Goal: Information Seeking & Learning: Learn about a topic

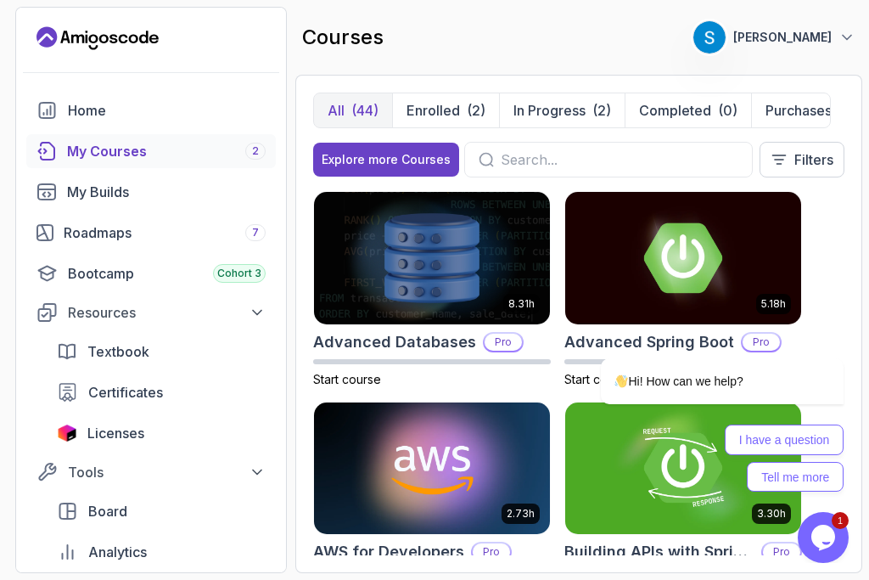
click at [603, 170] on div at bounding box center [608, 160] width 289 height 36
click at [604, 156] on input "text" at bounding box center [620, 159] width 238 height 20
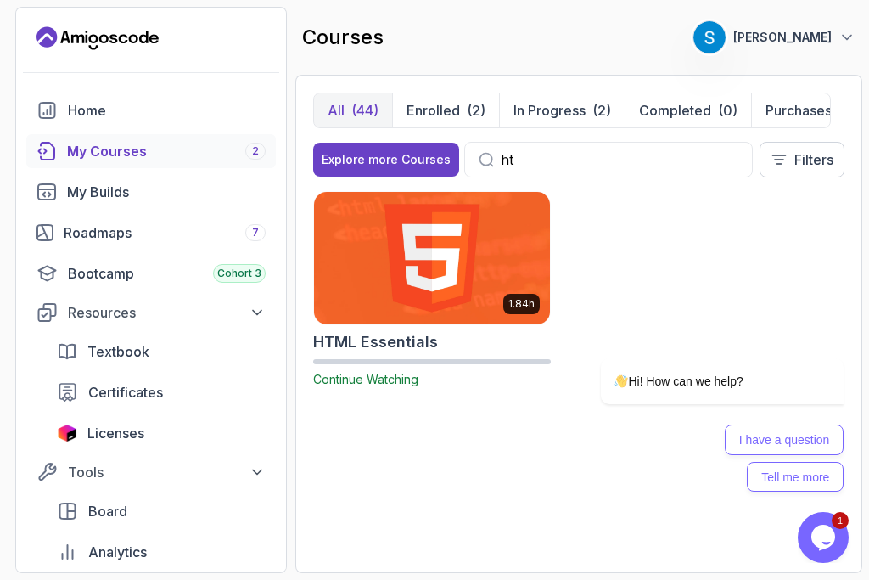
type input "ht"
click at [451, 277] on img at bounding box center [432, 257] width 248 height 138
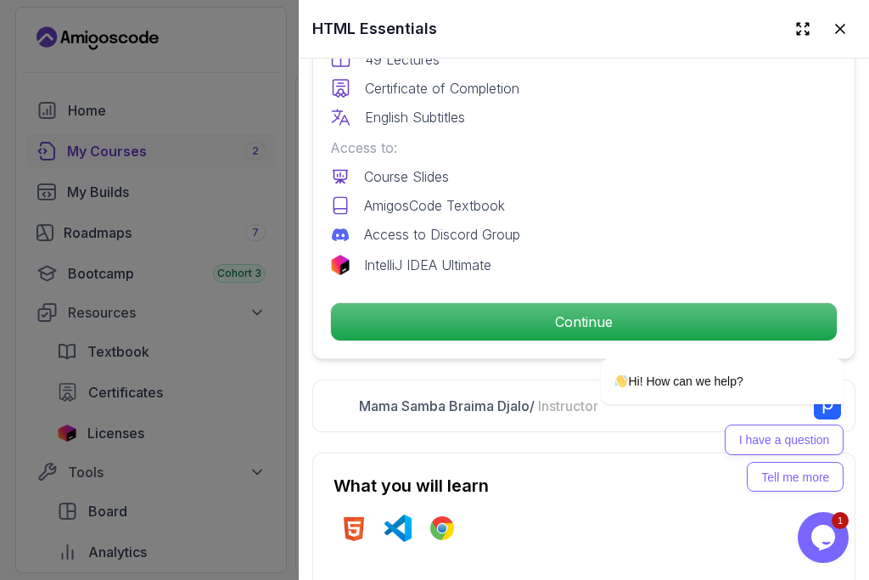
scroll to position [625, 0]
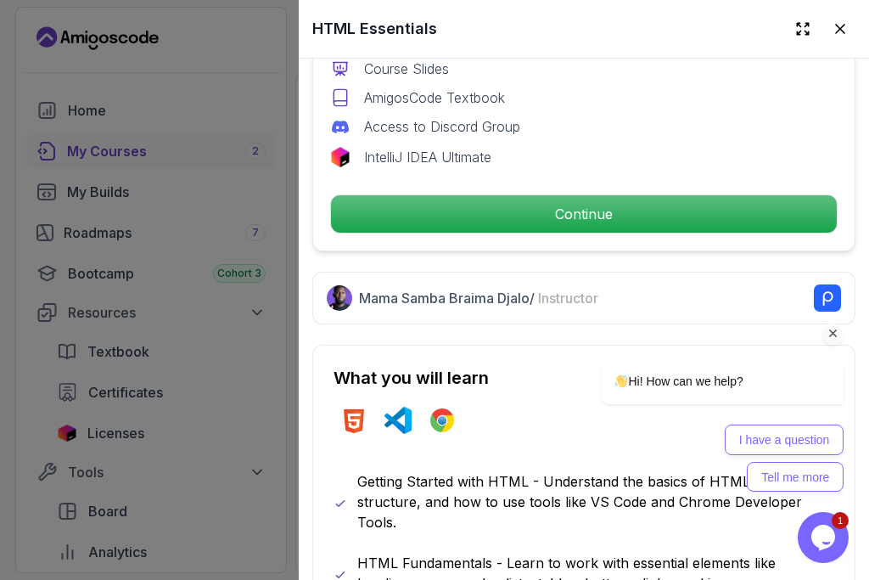
click at [619, 213] on div "Hi! How can we help? I have a question Tell me more" at bounding box center [698, 350] width 305 height 299
click at [832, 337] on icon "Chat attention grabber" at bounding box center [833, 333] width 15 height 15
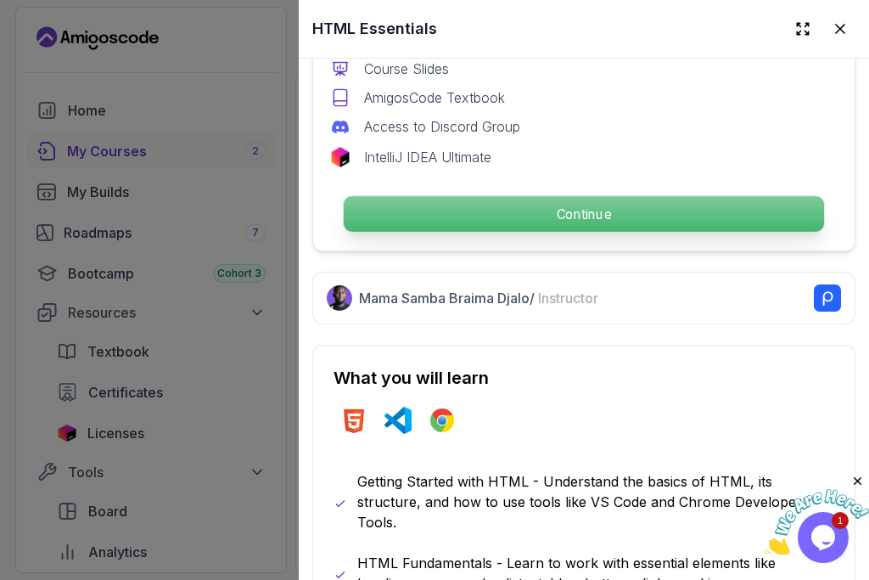
click at [698, 201] on p "Continue" at bounding box center [584, 214] width 480 height 36
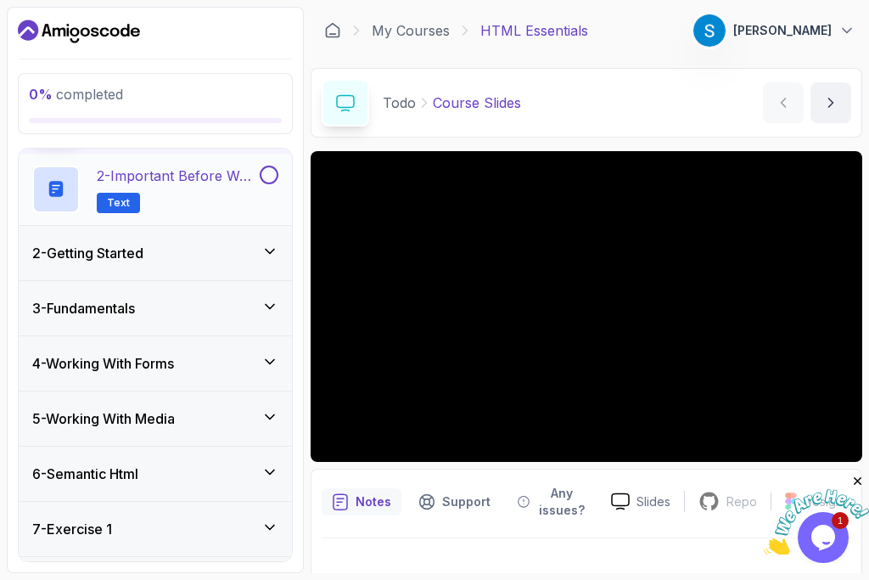
scroll to position [121, 0]
click at [271, 245] on icon at bounding box center [269, 250] width 17 height 17
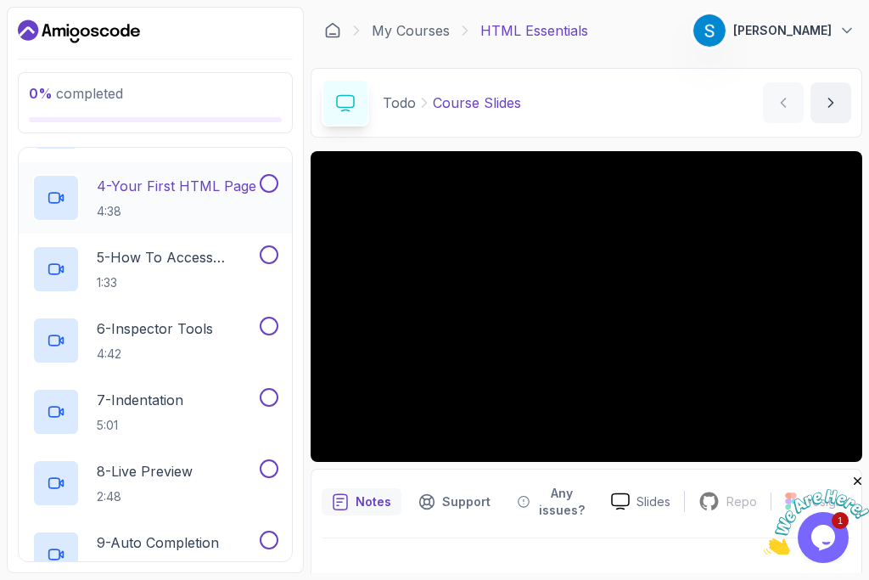
scroll to position [305, 0]
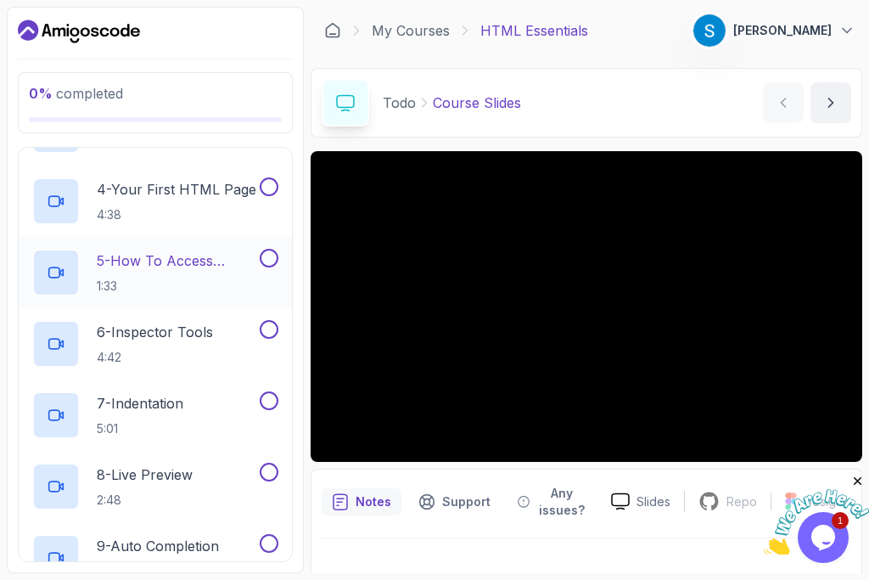
click at [129, 257] on p "5 - How To Access HTML Pages" at bounding box center [177, 260] width 160 height 20
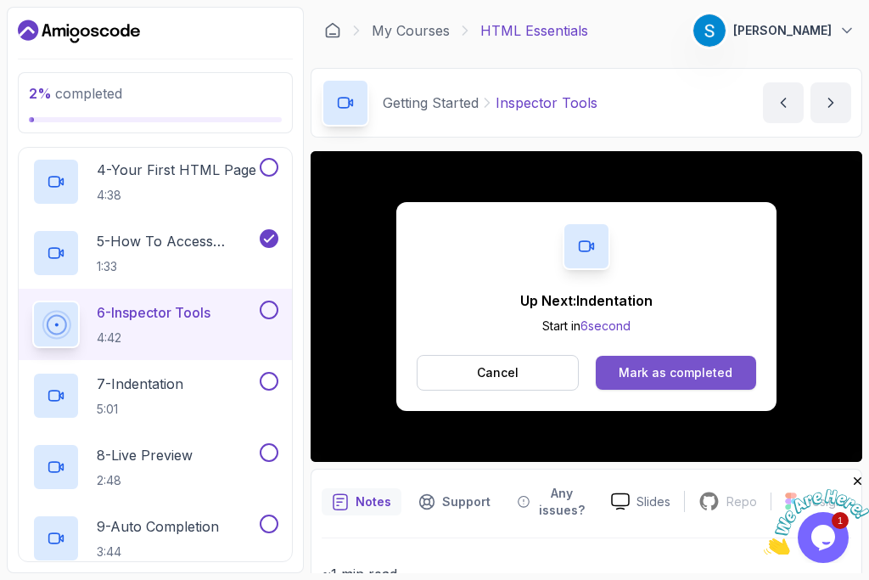
click at [663, 359] on button "Mark as completed" at bounding box center [676, 373] width 160 height 34
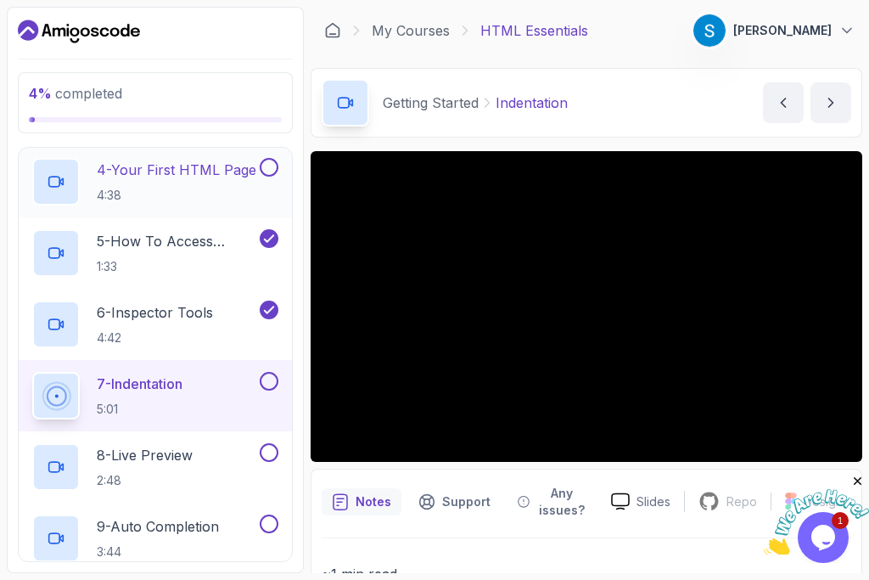
click at [274, 165] on button at bounding box center [269, 167] width 19 height 19
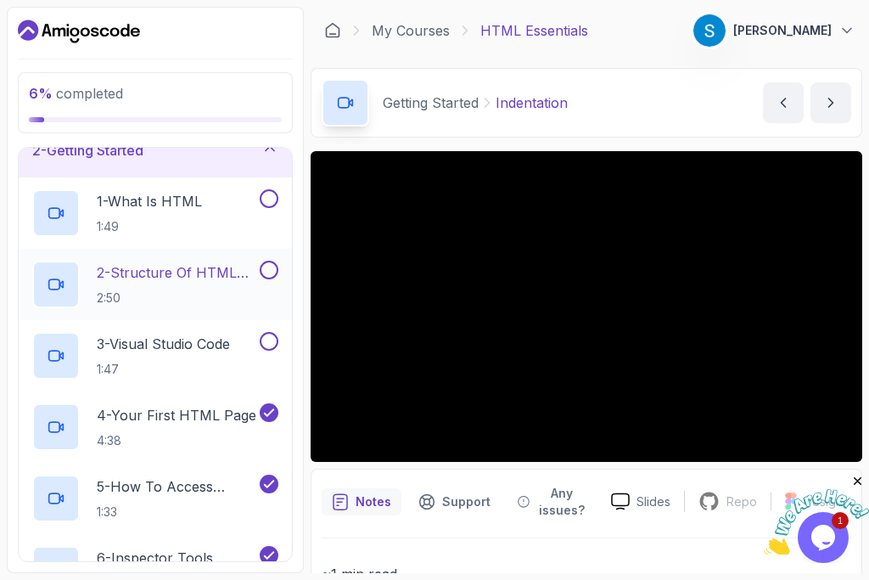
click at [268, 283] on button "2 - Structure Of HTML Page 2:50" at bounding box center [155, 285] width 246 height 48
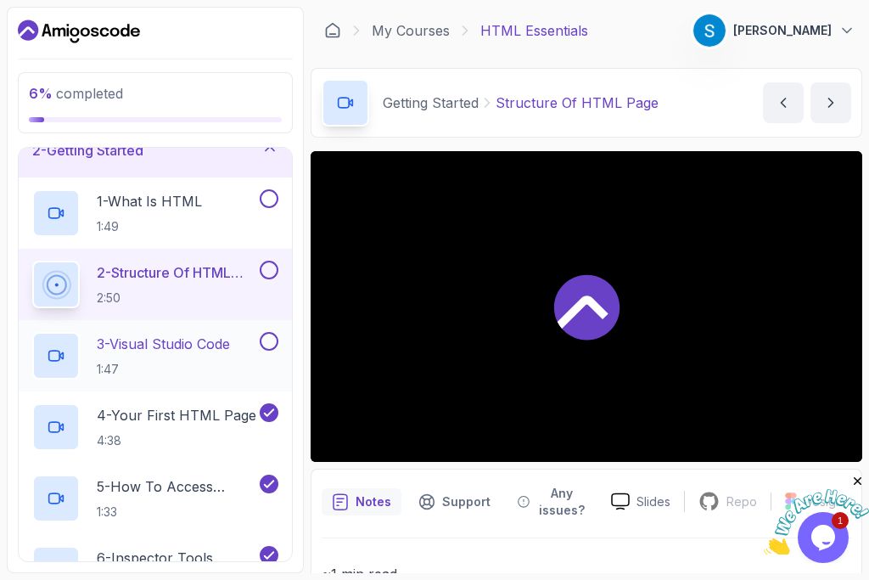
click at [266, 338] on button at bounding box center [269, 341] width 19 height 19
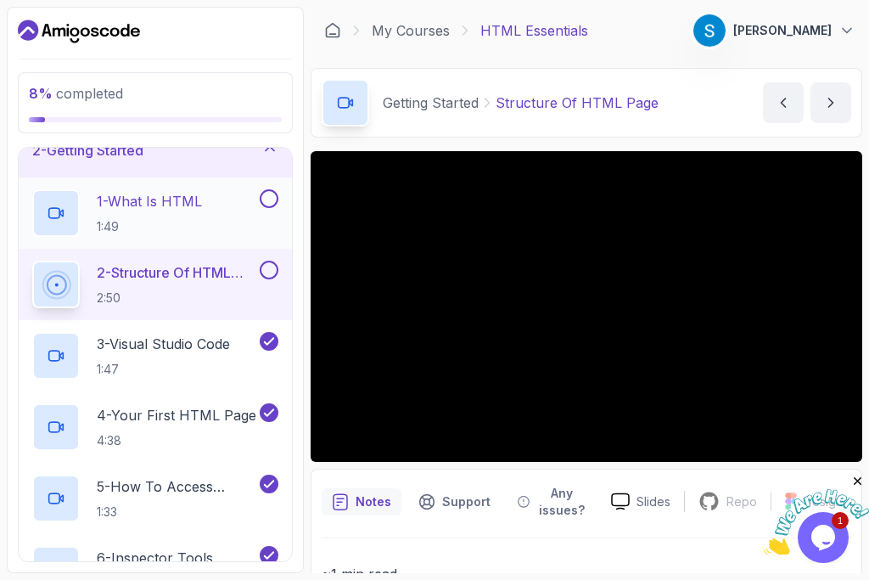
click at [269, 203] on button at bounding box center [269, 198] width 19 height 19
click at [268, 266] on button at bounding box center [269, 270] width 19 height 19
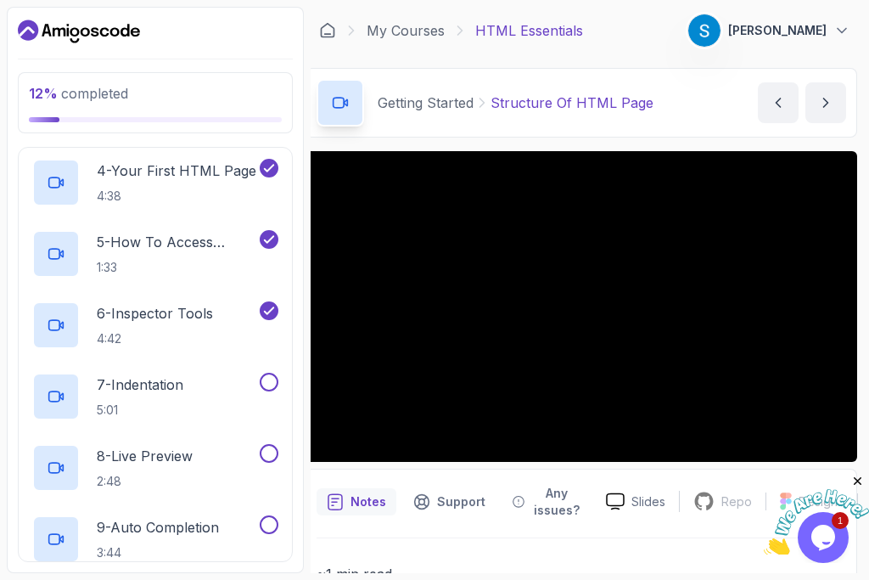
scroll to position [332, 0]
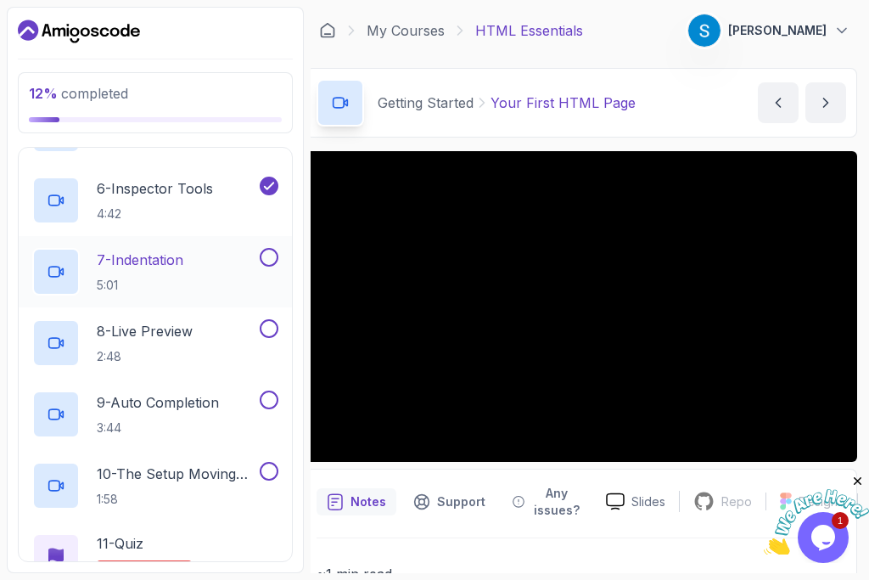
scroll to position [451, 0]
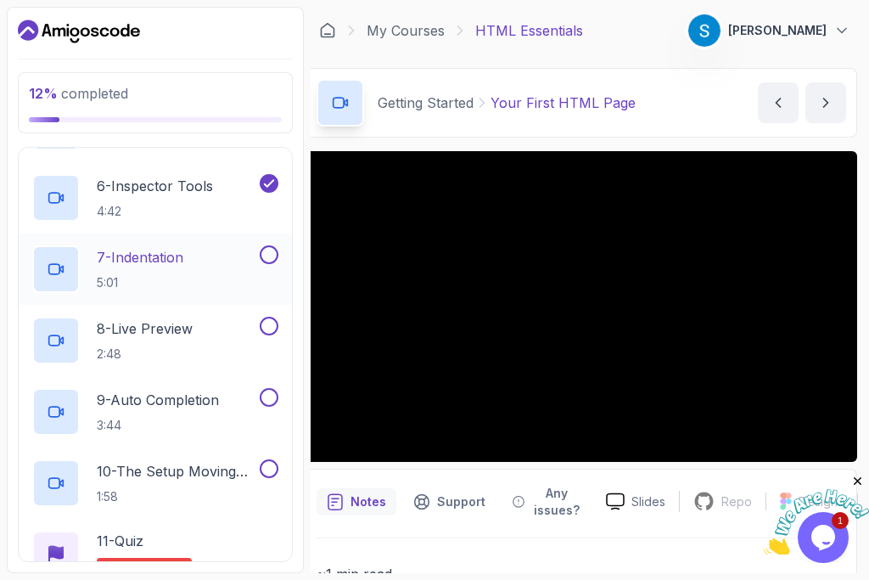
click at [275, 249] on button at bounding box center [269, 254] width 19 height 19
click at [151, 261] on p "7 - Indentation" at bounding box center [140, 257] width 87 height 20
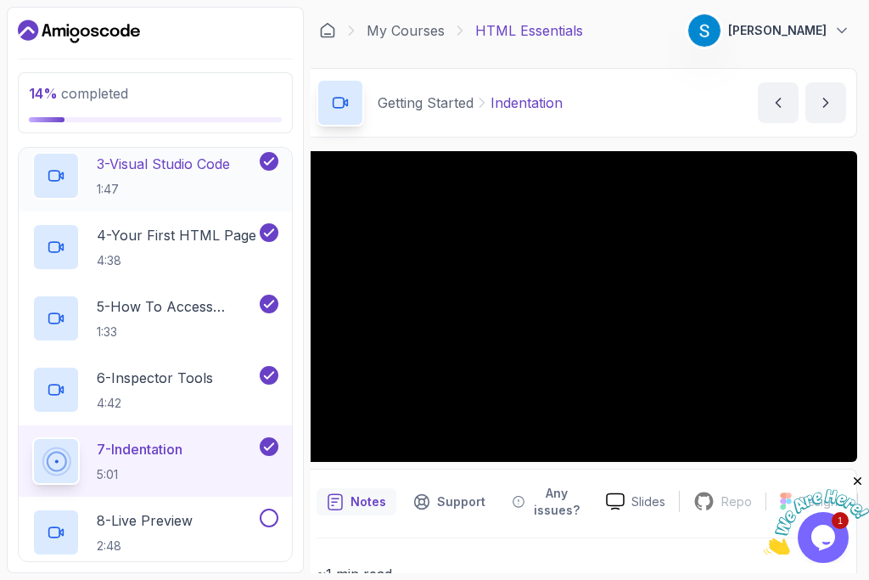
scroll to position [293, 0]
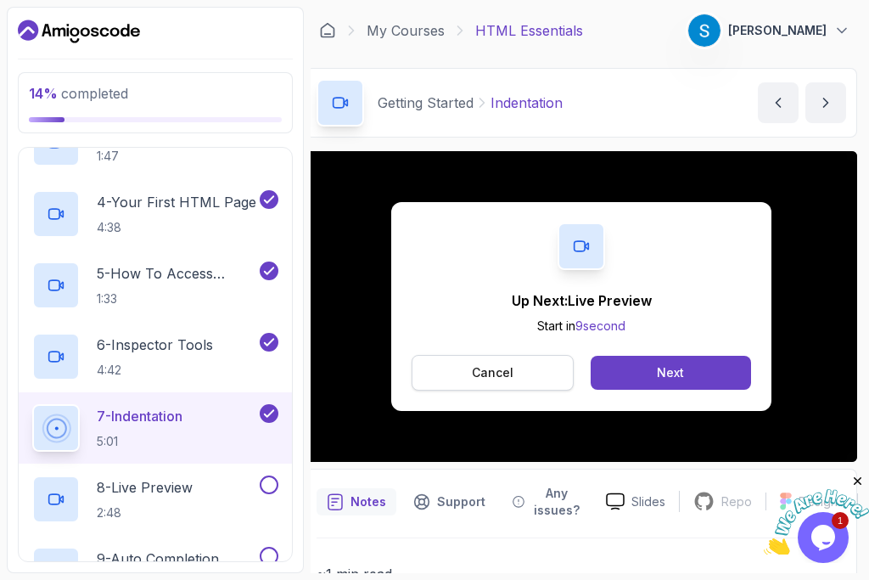
click at [497, 369] on p "Cancel" at bounding box center [493, 372] width 42 height 17
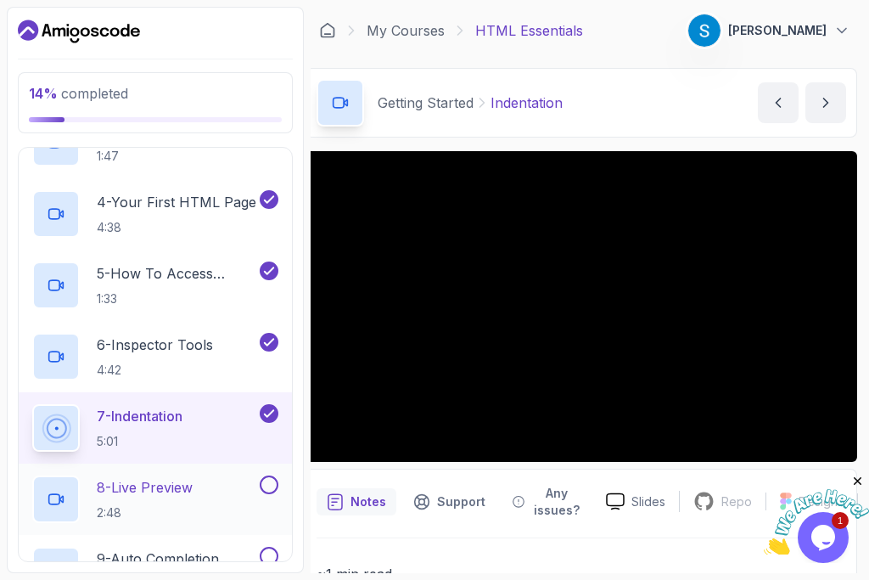
click at [202, 485] on div "8 - Live Preview 2:48" at bounding box center [144, 499] width 224 height 48
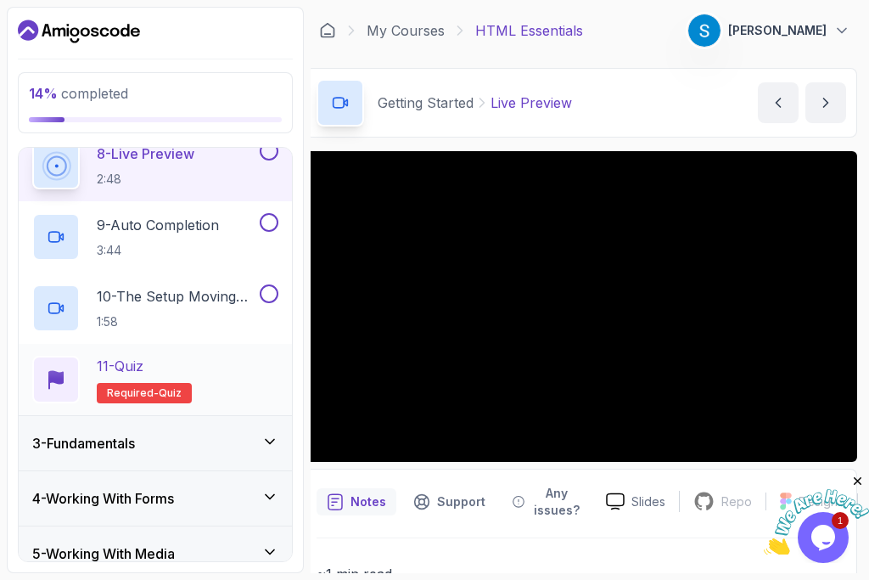
scroll to position [625, 0]
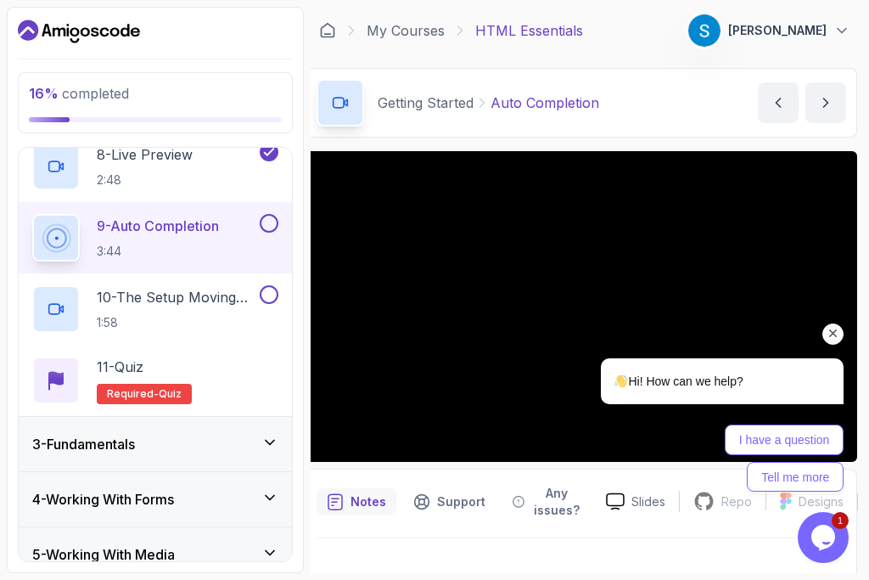
click at [186, 230] on p "9 - Auto Completion" at bounding box center [158, 226] width 122 height 20
click at [830, 343] on div "Chat attention grabber" at bounding box center [832, 333] width 21 height 21
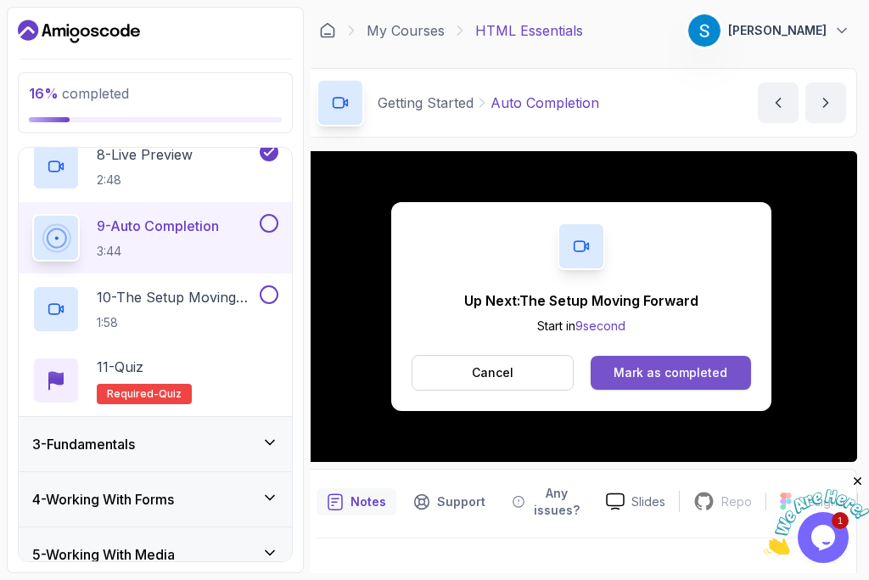
click at [646, 368] on div "Mark as completed" at bounding box center [671, 372] width 114 height 17
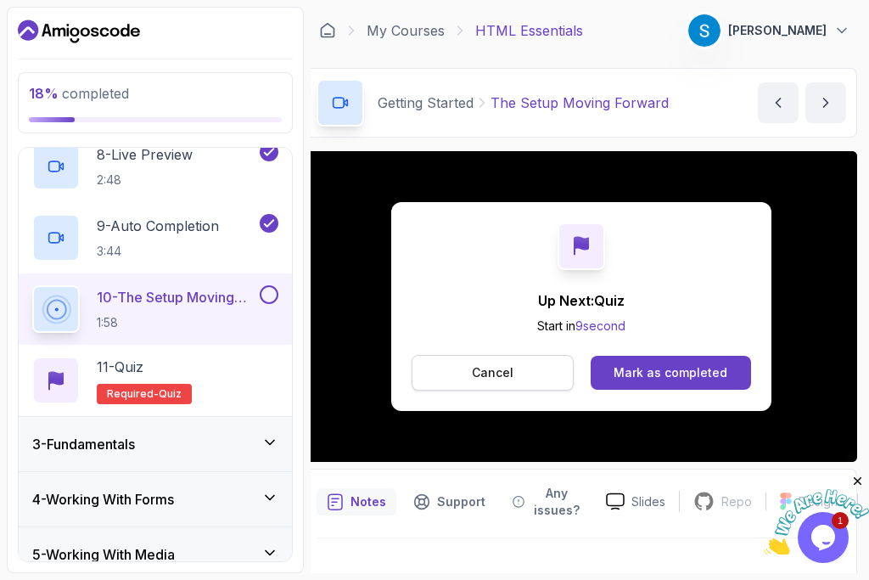
click at [507, 365] on p "Cancel" at bounding box center [493, 372] width 42 height 17
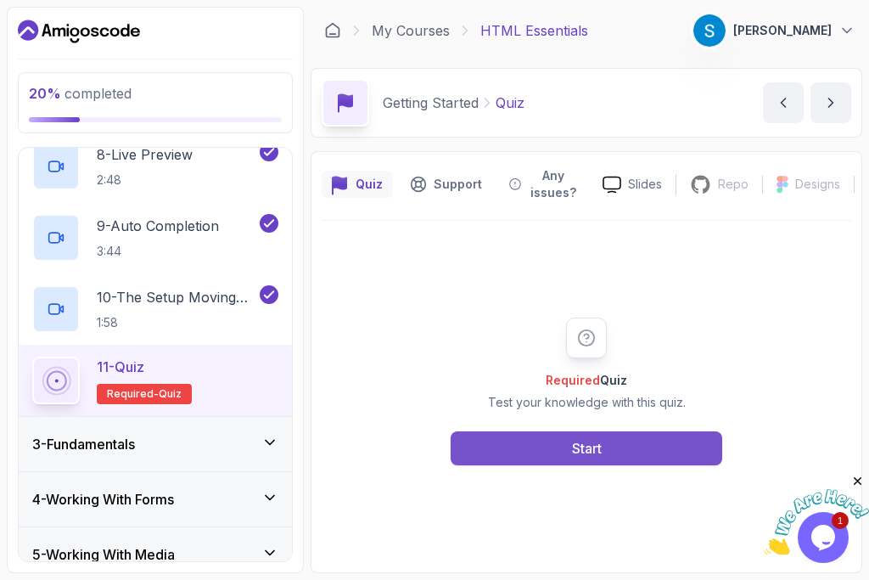
click at [678, 444] on button "Start" at bounding box center [587, 448] width 272 height 34
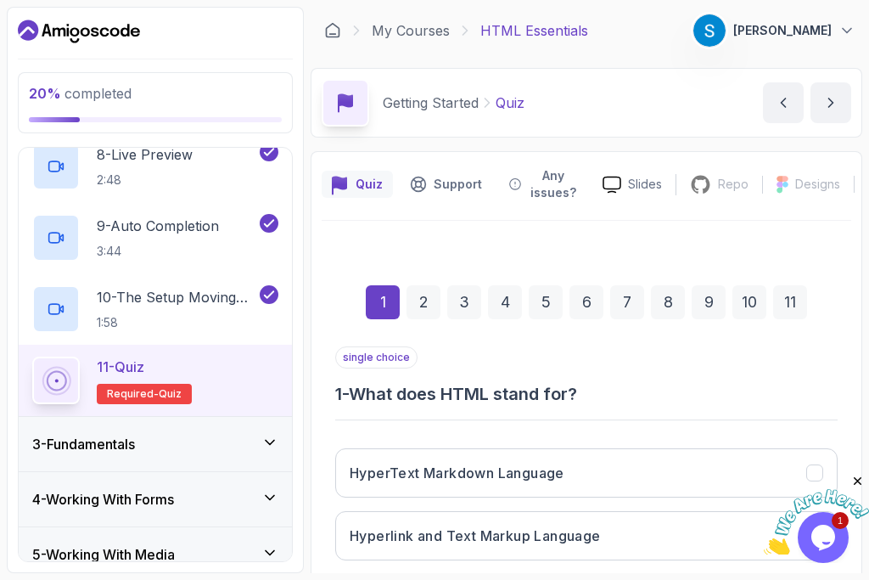
click at [862, 474] on icon "Close" at bounding box center [857, 481] width 15 height 15
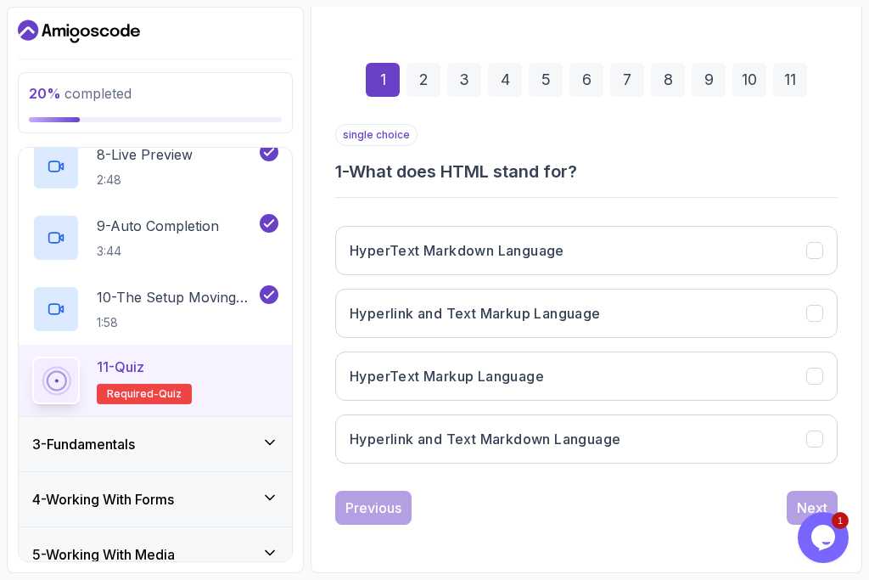
scroll to position [222, 1]
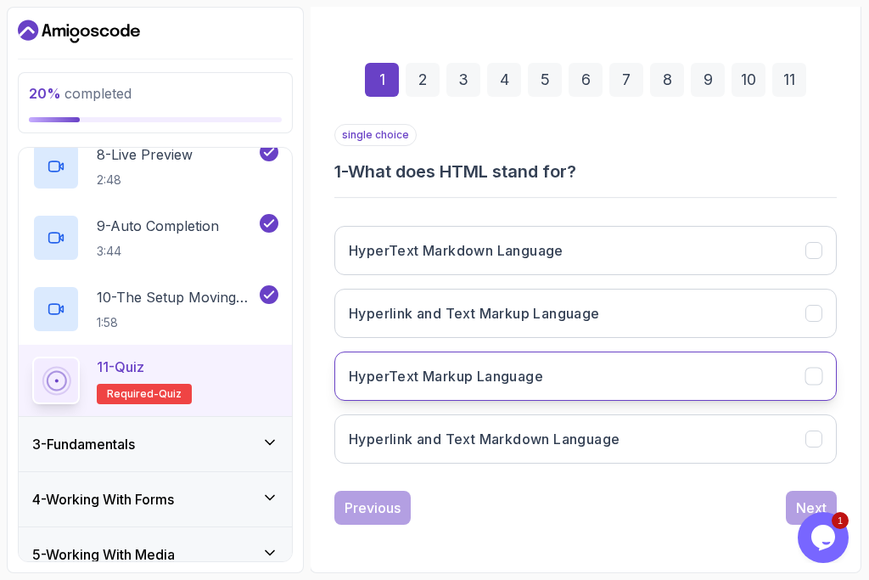
click at [412, 369] on h3 "HyperText Markup Language" at bounding box center [446, 376] width 194 height 20
click at [793, 495] on button "Next" at bounding box center [811, 507] width 51 height 34
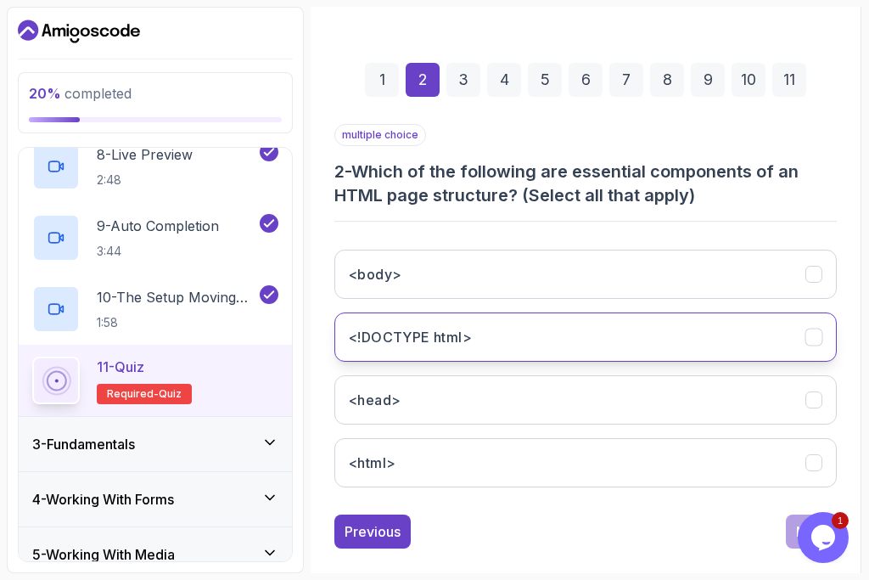
click at [449, 354] on button "<!DOCTYPE html>" at bounding box center [585, 336] width 502 height 49
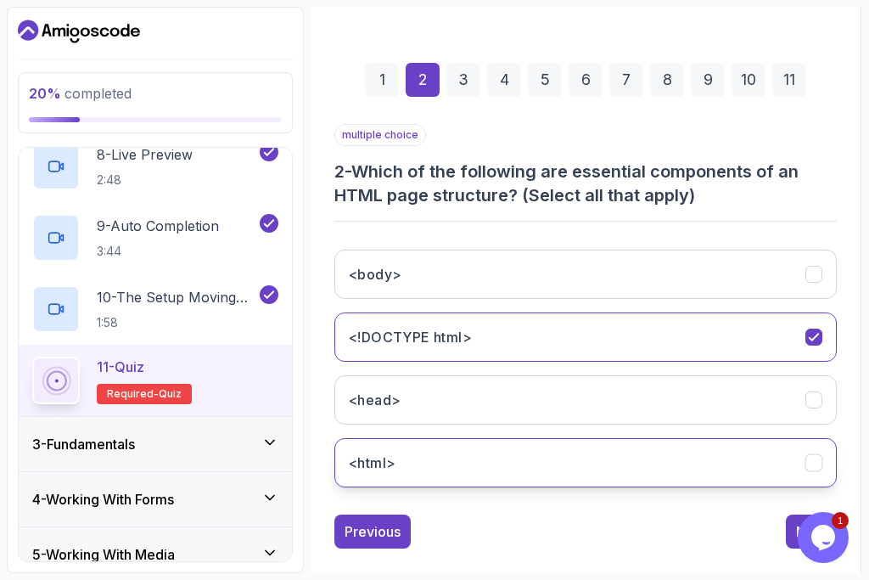
click at [414, 448] on button "<html>" at bounding box center [585, 462] width 502 height 49
click at [816, 460] on icon "<html>" at bounding box center [814, 463] width 16 height 16
click at [813, 467] on icon "<html>" at bounding box center [814, 463] width 16 height 16
click at [793, 536] on button "Next" at bounding box center [811, 531] width 51 height 34
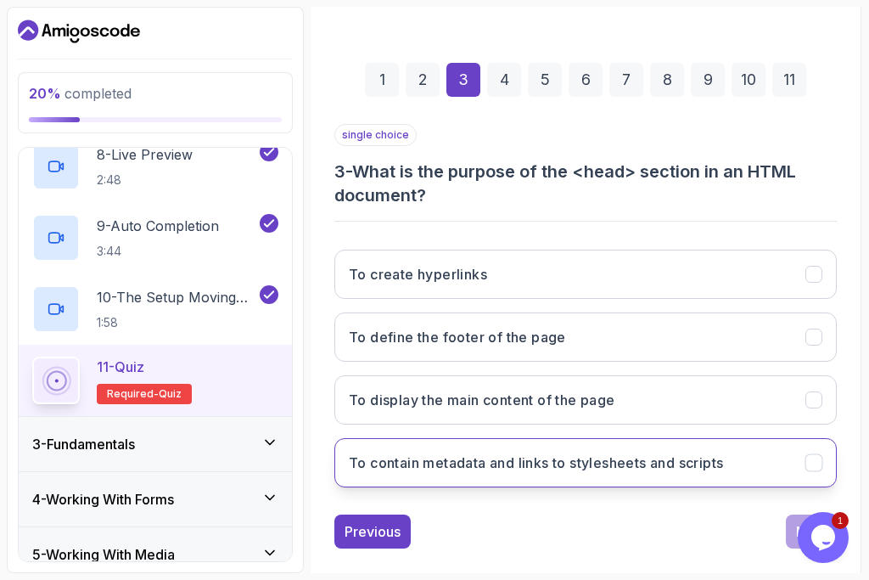
click at [819, 464] on icon "To contain metadata and links to stylesheets and scripts" at bounding box center [814, 463] width 16 height 16
click at [790, 542] on button "Next" at bounding box center [811, 531] width 51 height 34
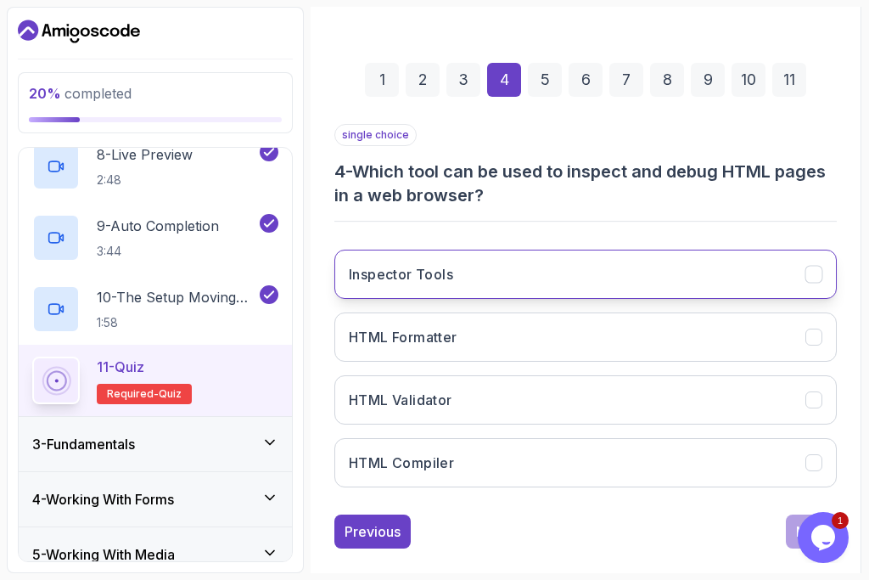
click at [422, 282] on h3 "Inspector Tools" at bounding box center [401, 274] width 104 height 20
click at [790, 530] on button "Next" at bounding box center [811, 531] width 51 height 34
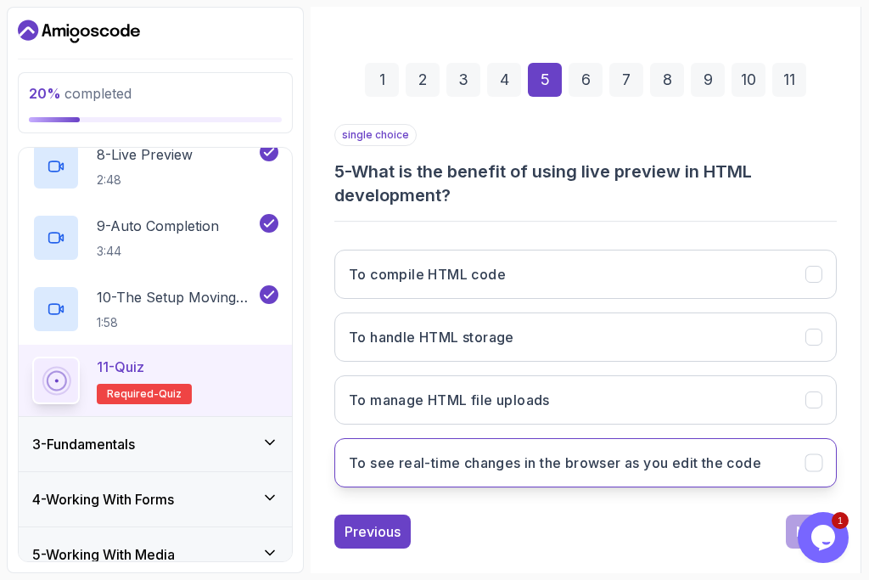
click at [423, 467] on h3 "To see real-time changes in the browser as you edit the code" at bounding box center [555, 462] width 412 height 20
click at [795, 535] on button "Next" at bounding box center [811, 531] width 51 height 34
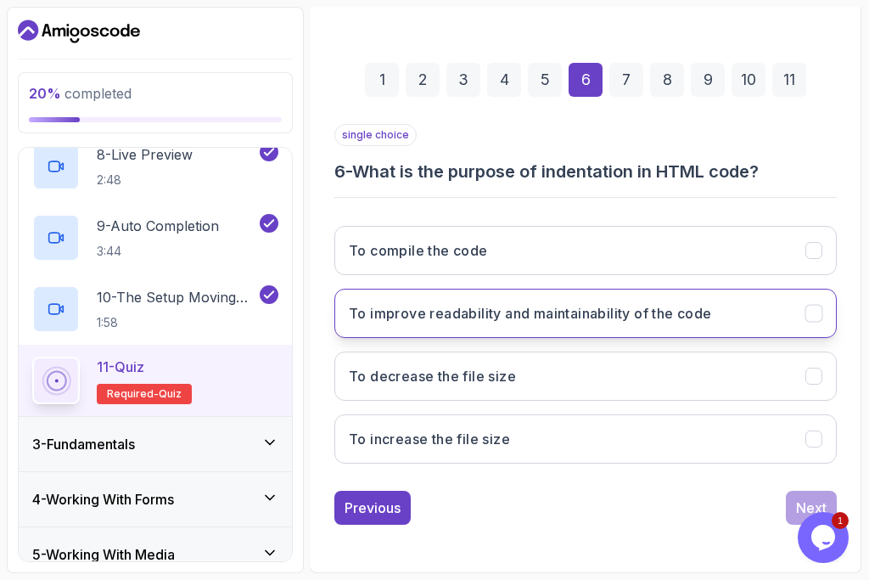
click at [824, 311] on button "To improve readability and maintainability of the code" at bounding box center [585, 313] width 502 height 49
click at [802, 501] on div "Next" at bounding box center [811, 507] width 31 height 20
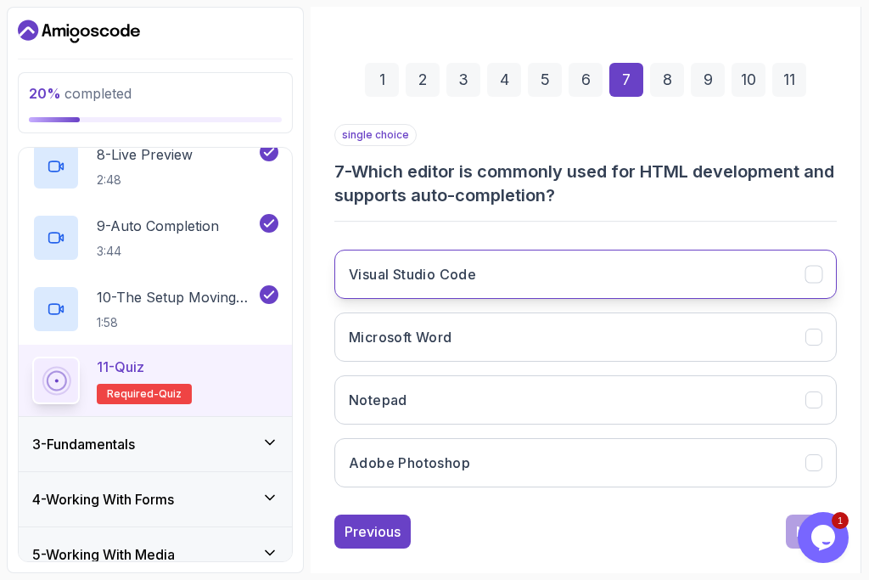
click at [465, 278] on h3 "Visual Studio Code" at bounding box center [412, 274] width 127 height 20
click at [787, 529] on button "Next" at bounding box center [811, 531] width 51 height 34
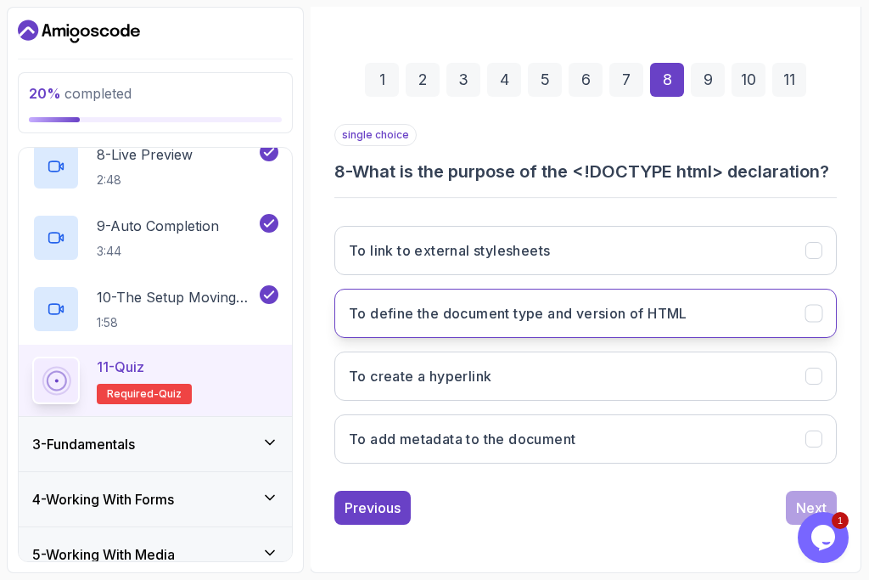
click at [505, 323] on h3 "To define the document type and version of HTML" at bounding box center [518, 313] width 339 height 20
click at [785, 524] on div "Previous Next" at bounding box center [585, 507] width 502 height 34
click at [790, 524] on button "Next" at bounding box center [811, 507] width 51 height 34
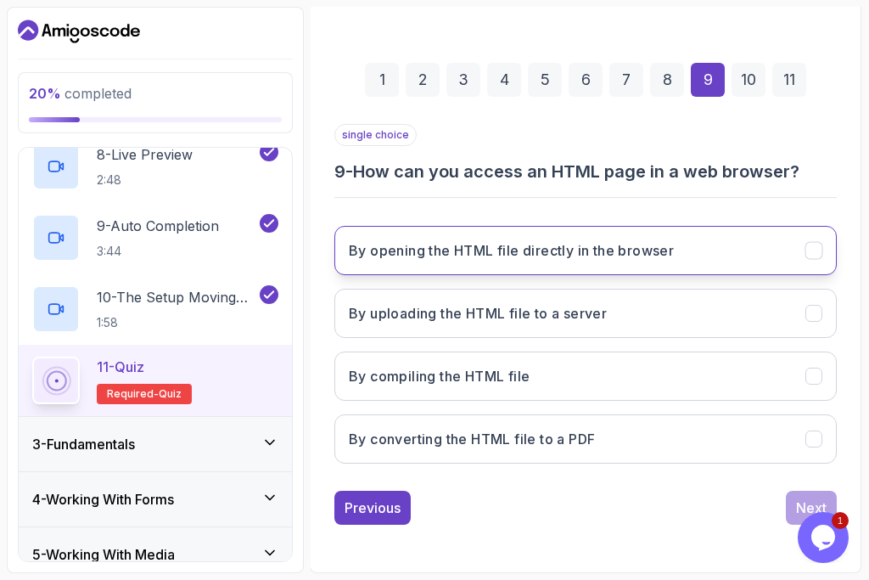
click at [514, 261] on button "By opening the HTML file directly in the browser" at bounding box center [585, 250] width 502 height 49
click at [787, 503] on button "Next" at bounding box center [811, 507] width 51 height 34
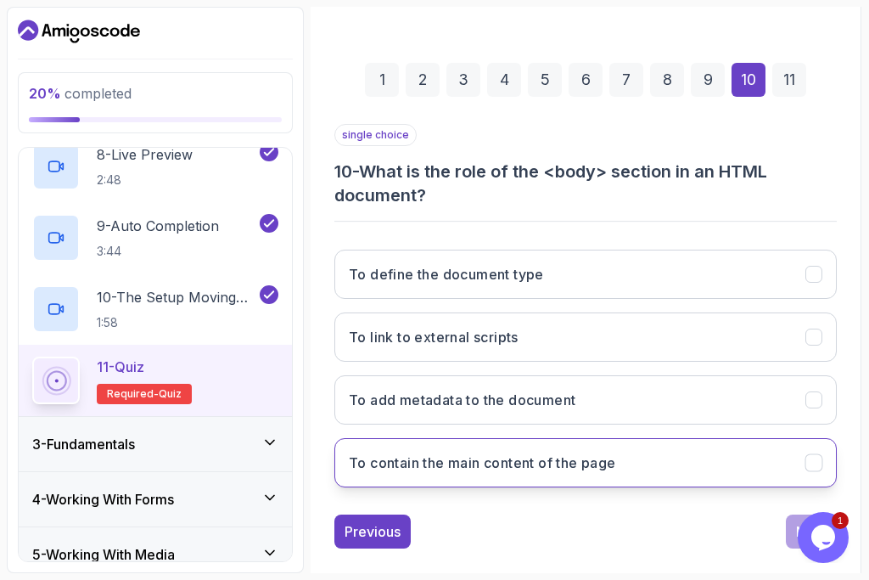
click at [456, 469] on h3 "To contain the main content of the page" at bounding box center [482, 462] width 267 height 20
click at [788, 531] on button "Next" at bounding box center [811, 531] width 51 height 34
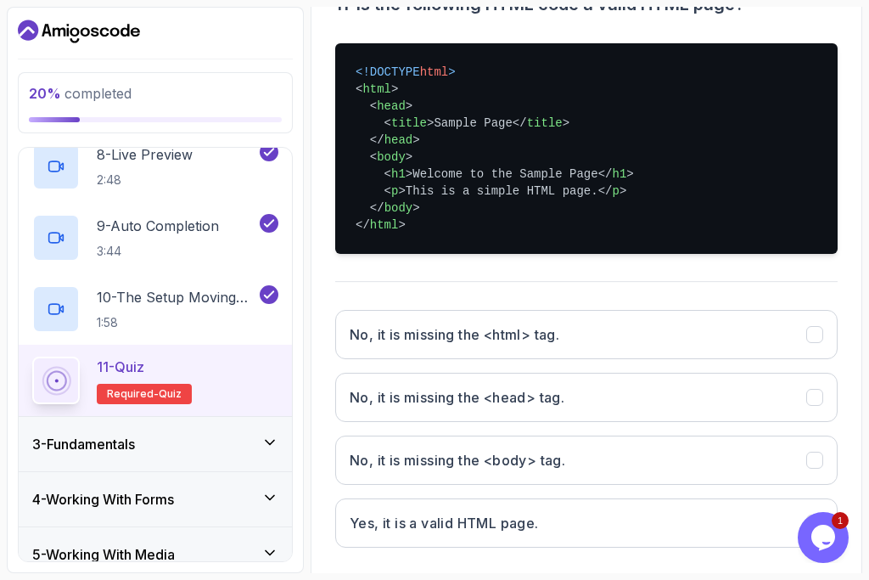
scroll to position [389, 0]
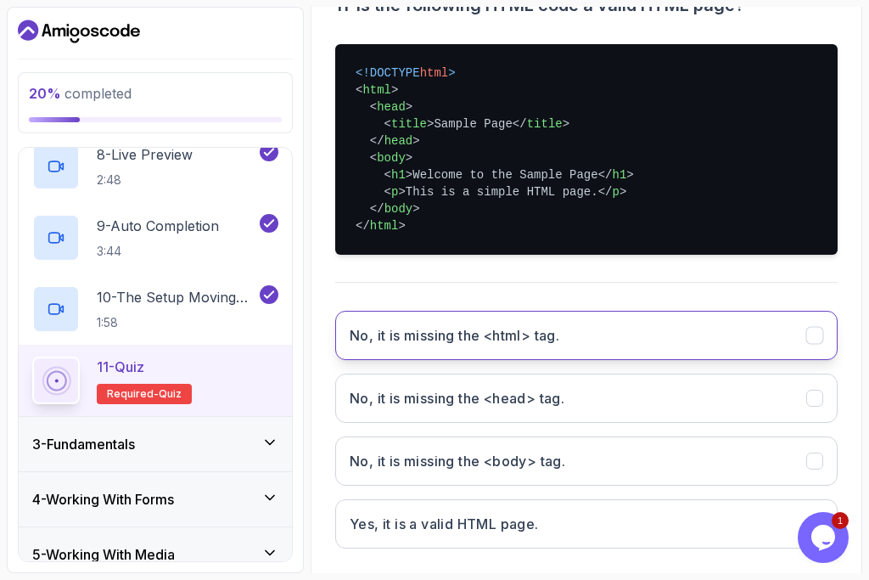
click at [485, 345] on button "No, it is missing the <html> tag." at bounding box center [586, 335] width 502 height 49
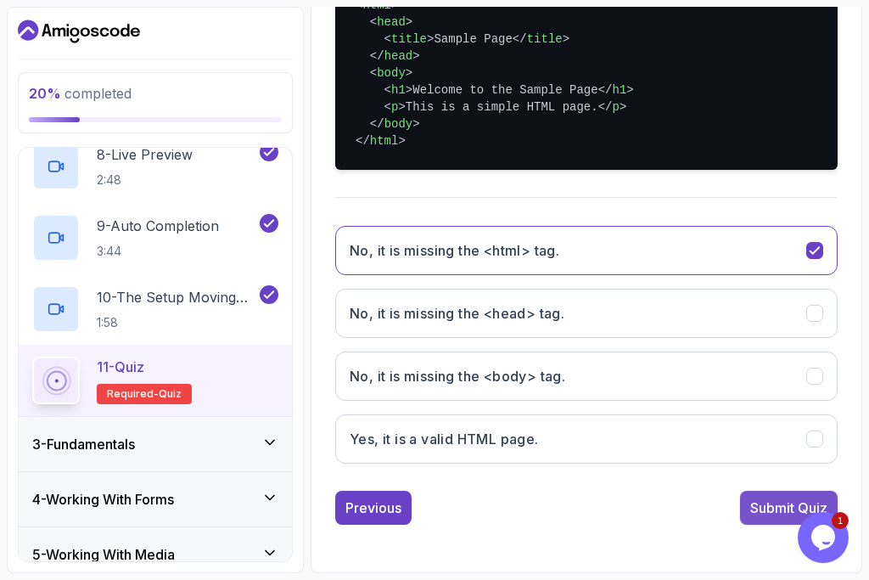
click at [766, 500] on div "Submit Quiz" at bounding box center [788, 507] width 77 height 20
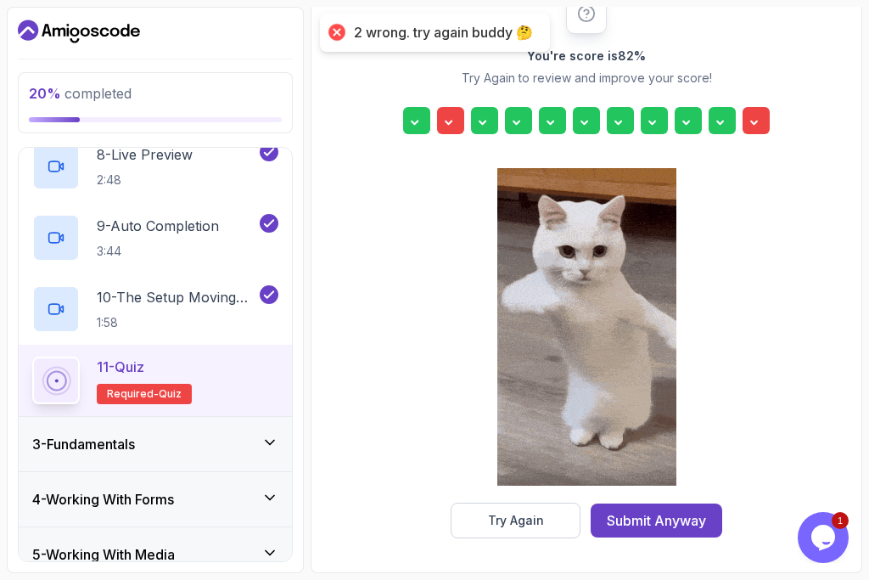
scroll to position [251, 0]
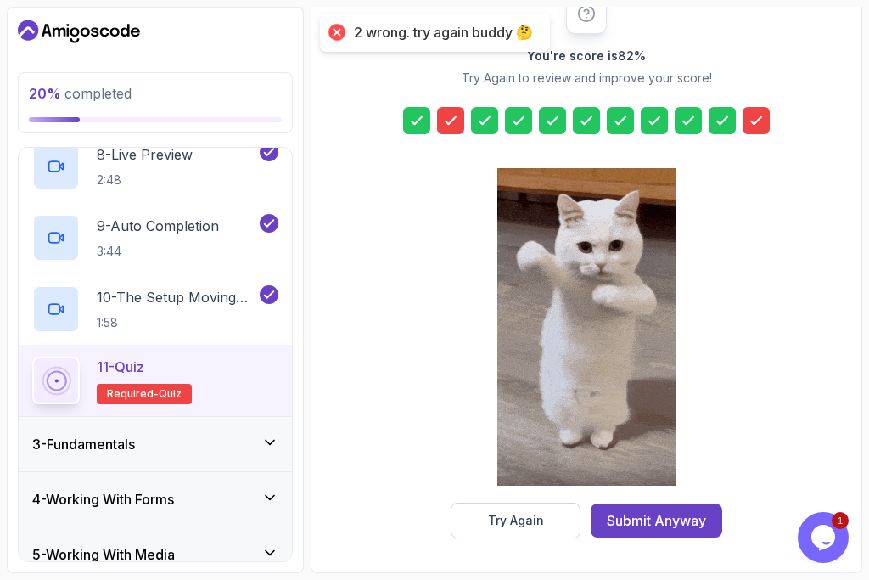
click at [753, 118] on icon at bounding box center [756, 120] width 17 height 17
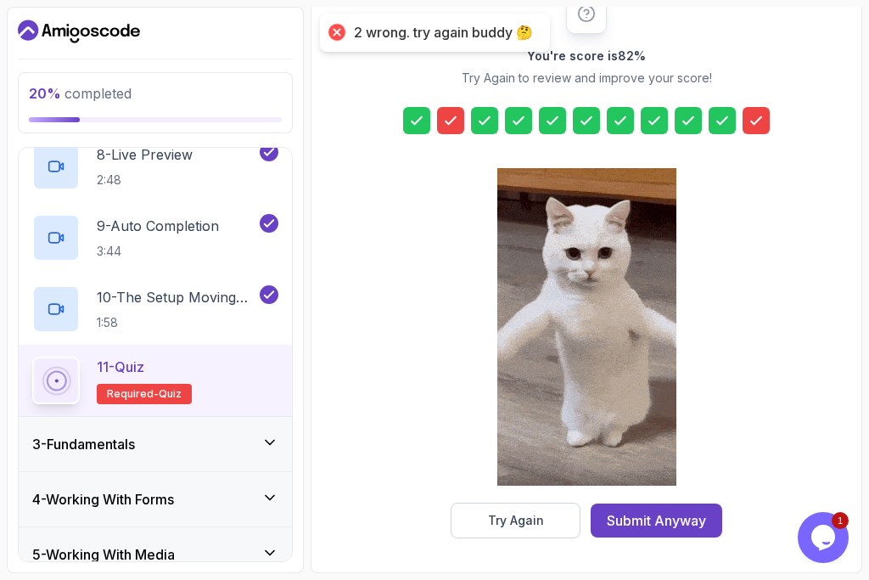
click at [753, 118] on icon at bounding box center [756, 120] width 17 height 17
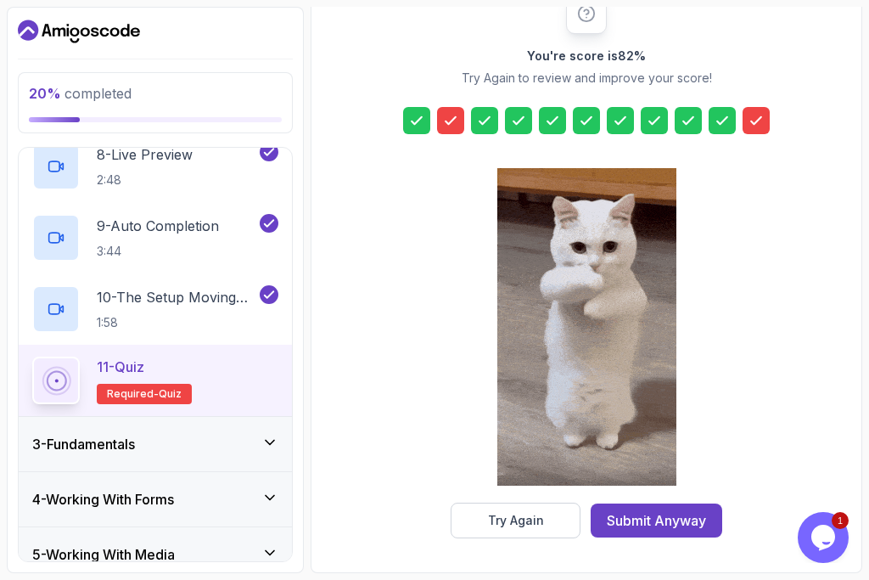
click at [753, 118] on icon at bounding box center [756, 120] width 17 height 17
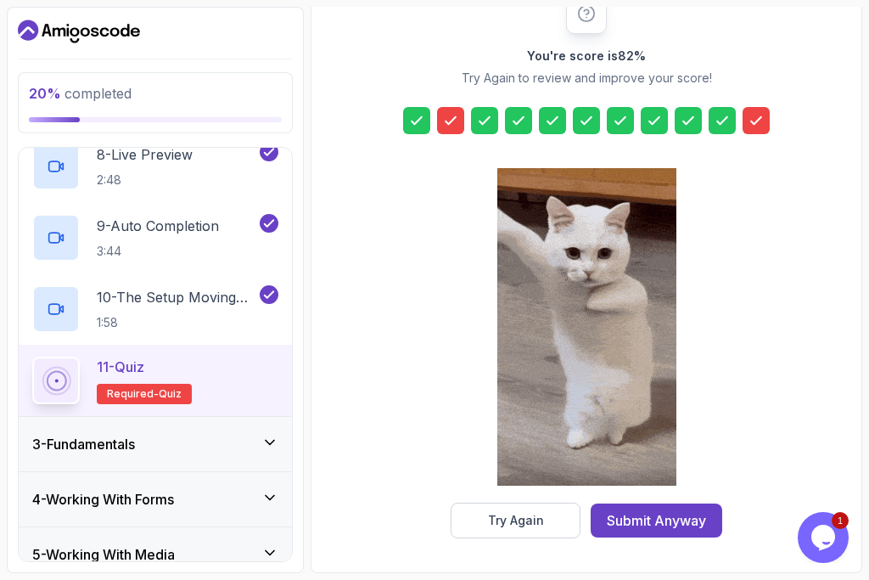
click at [753, 118] on icon at bounding box center [756, 120] width 17 height 17
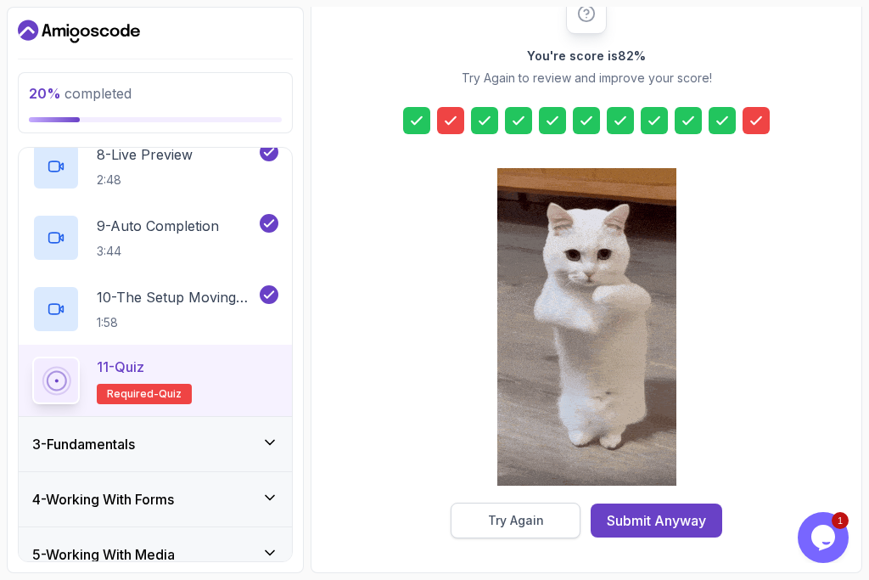
click at [522, 524] on div "Try Again" at bounding box center [516, 520] width 56 height 17
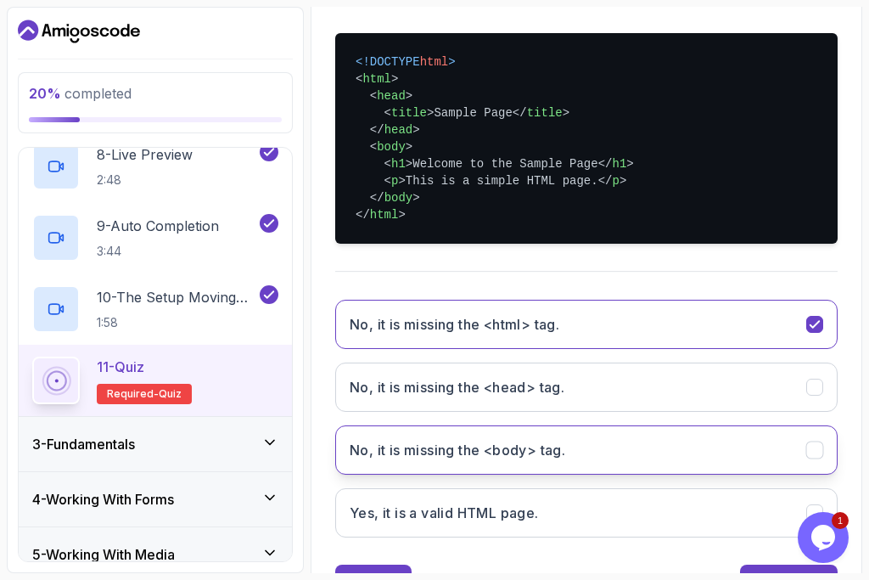
scroll to position [406, 0]
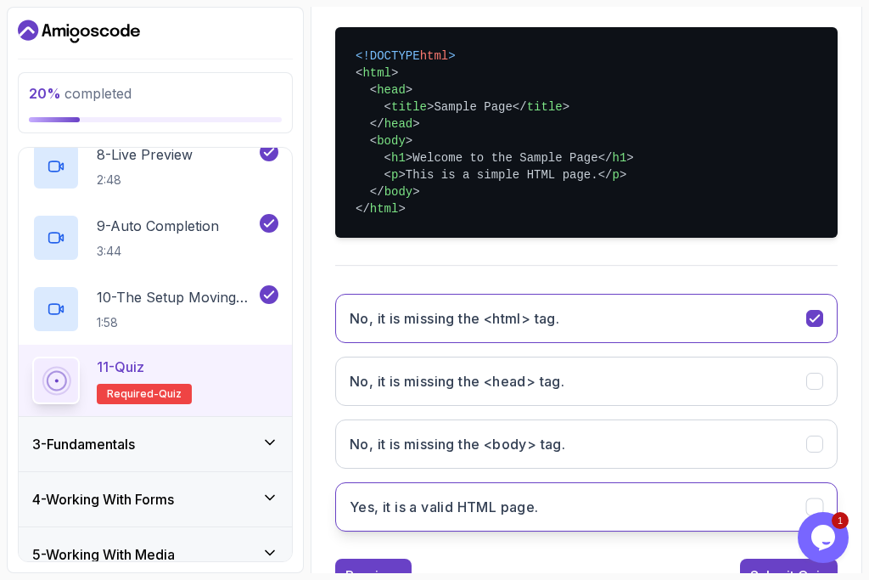
click at [559, 515] on button "Yes, it is a valid HTML page." at bounding box center [586, 506] width 502 height 49
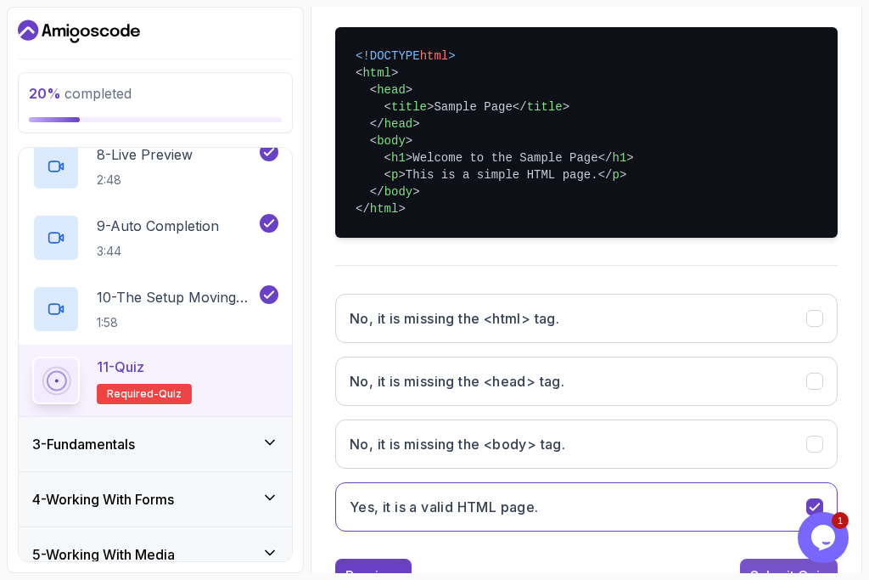
click at [771, 562] on button "Submit Quiz" at bounding box center [789, 575] width 98 height 34
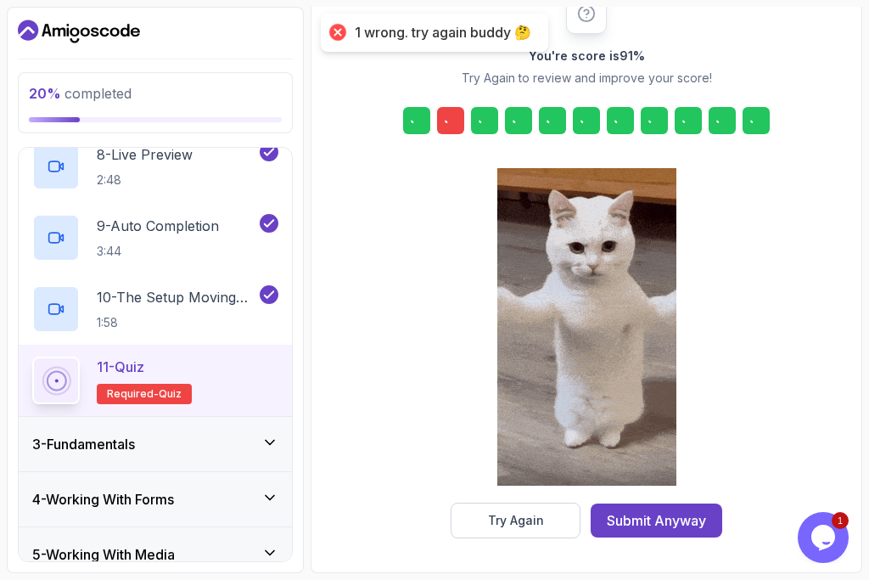
scroll to position [251, 0]
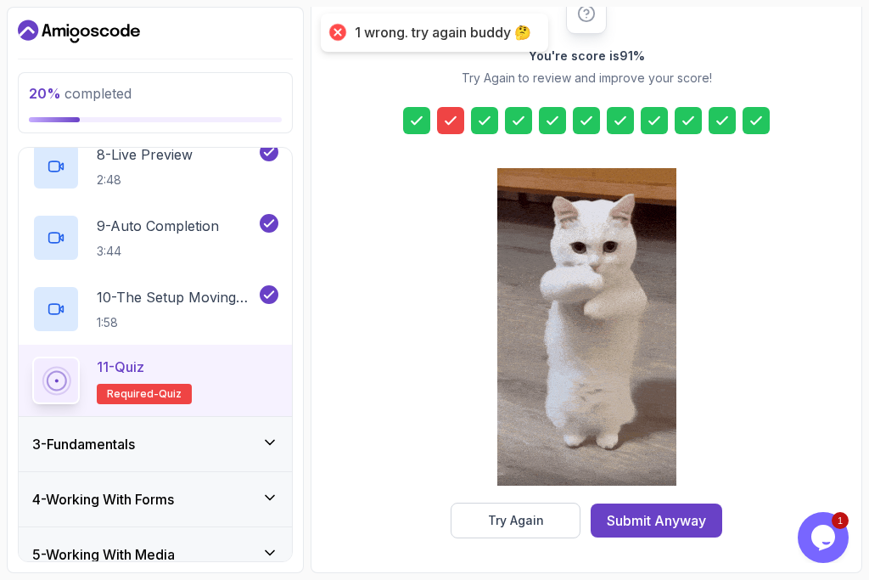
click at [457, 126] on icon at bounding box center [450, 120] width 17 height 17
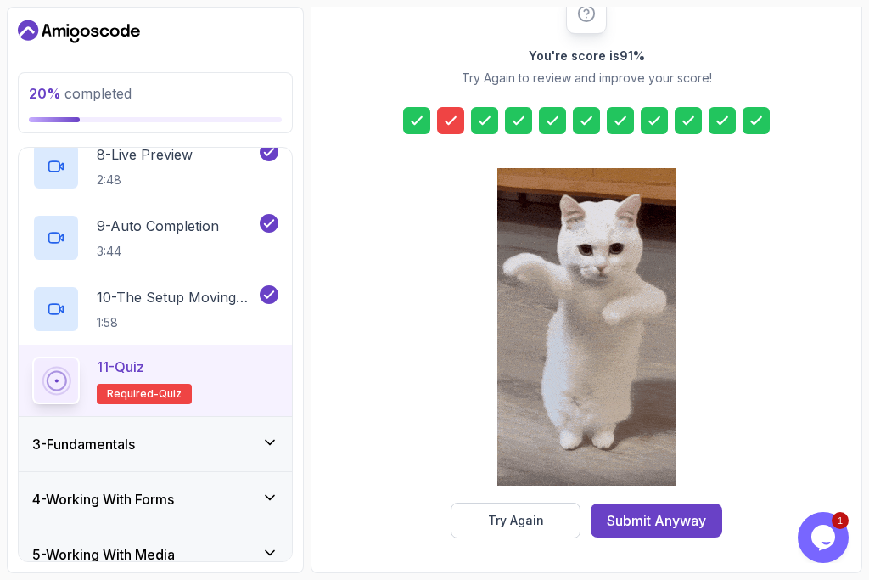
click at [457, 126] on icon at bounding box center [450, 120] width 17 height 17
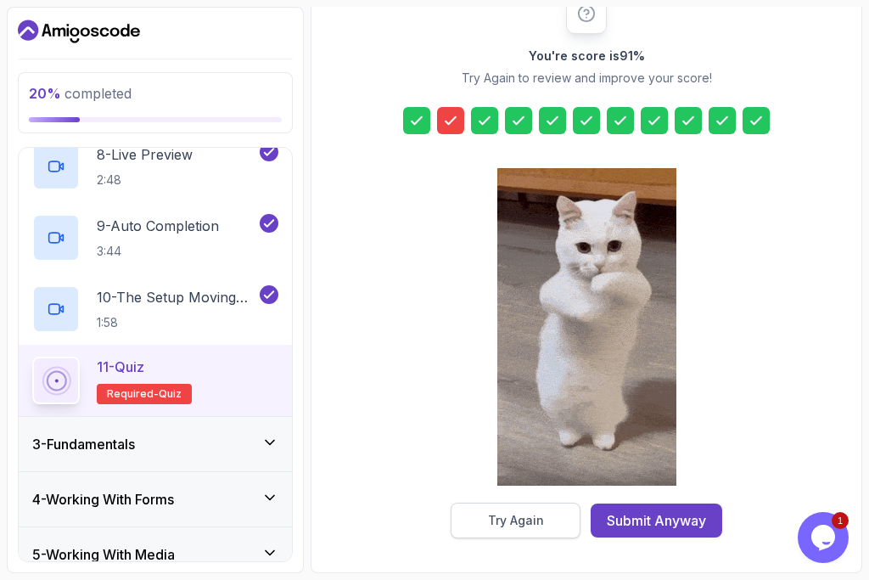
click at [535, 524] on div "Try Again" at bounding box center [516, 520] width 56 height 17
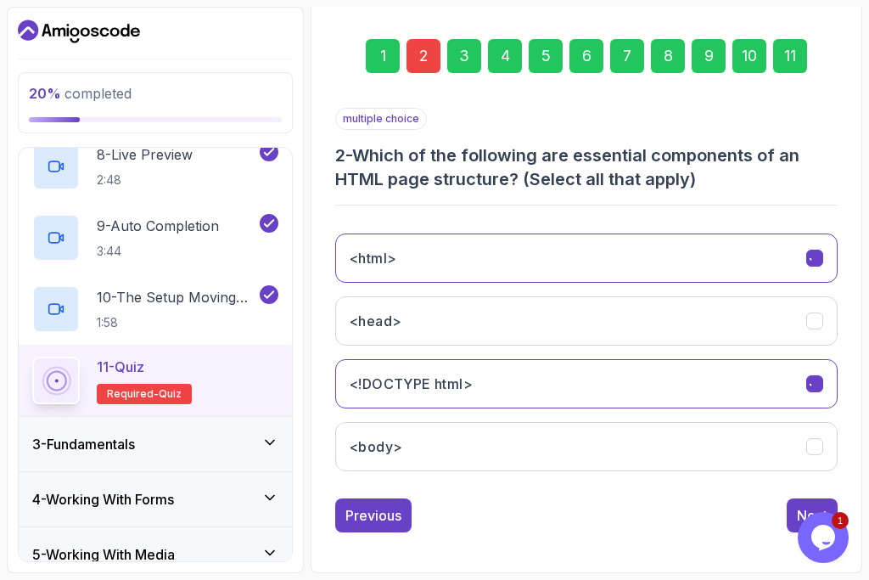
scroll to position [246, 0]
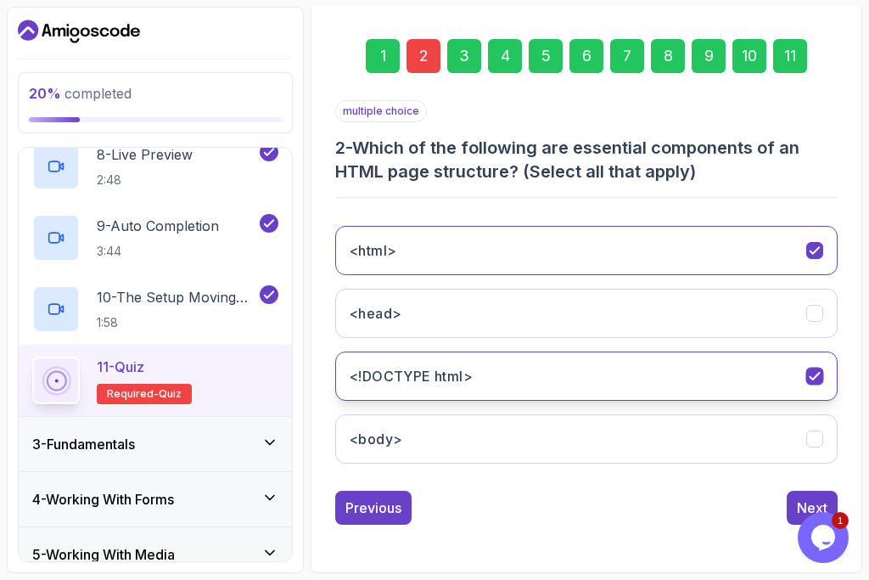
click at [801, 380] on button "<!DOCTYPE html>" at bounding box center [586, 375] width 502 height 49
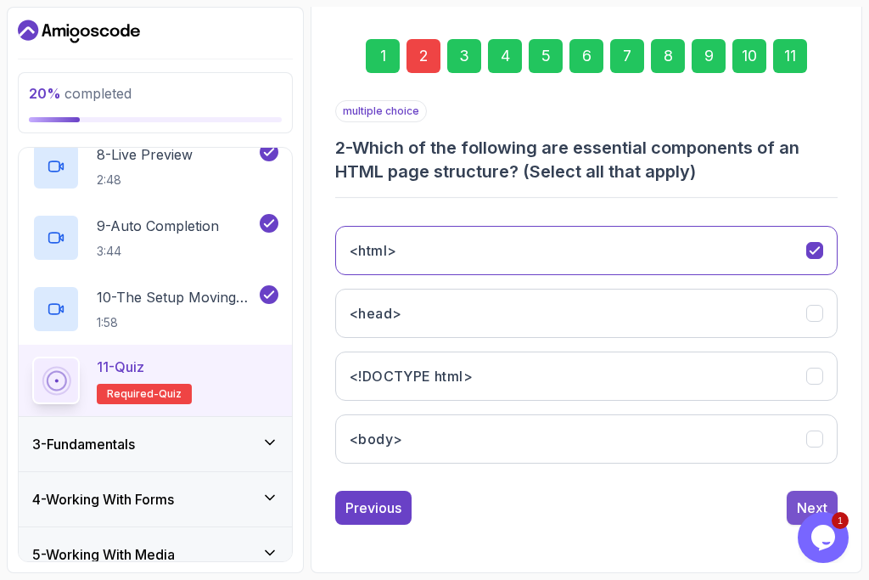
click at [787, 513] on button "Next" at bounding box center [812, 507] width 51 height 34
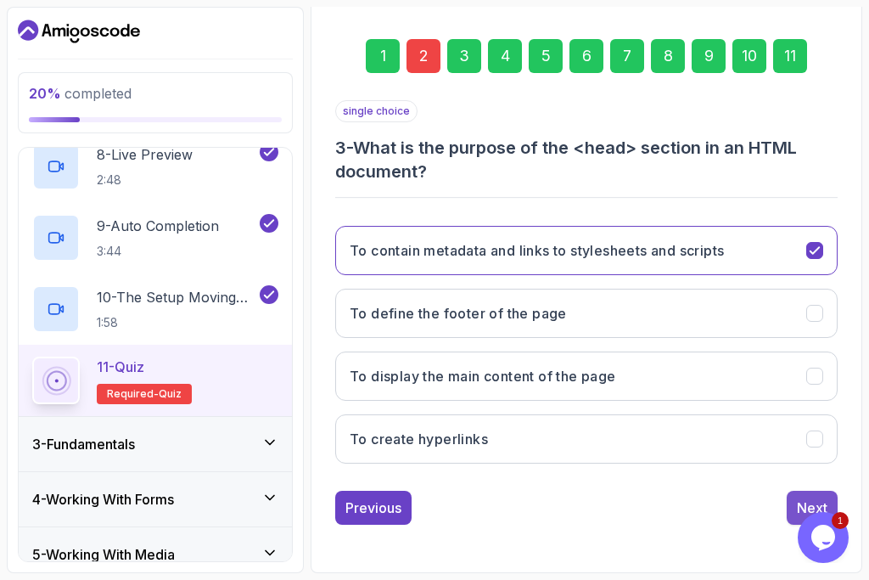
click at [789, 517] on button "Next" at bounding box center [812, 507] width 51 height 34
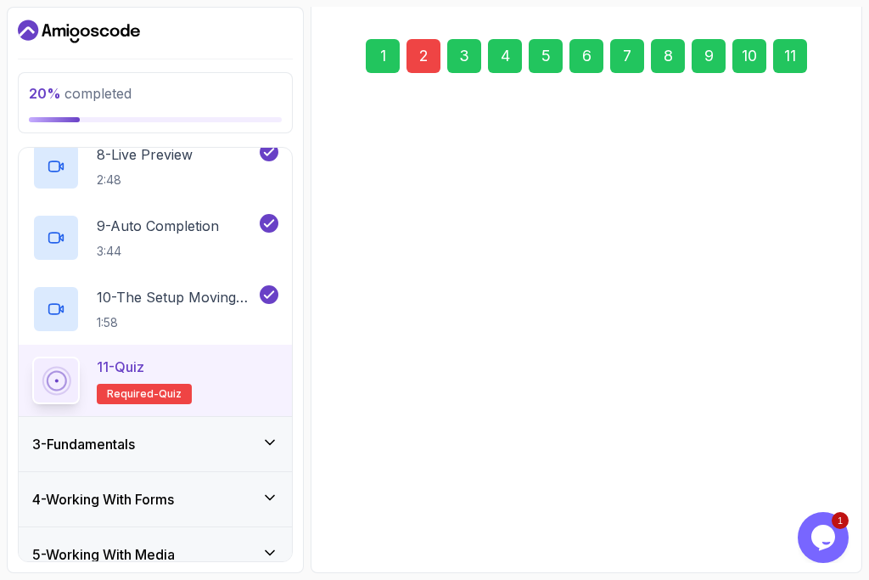
click at [789, 517] on button "Next" at bounding box center [812, 507] width 51 height 34
click at [789, 517] on div "1 2 3 4 5 6 7 8 9 10 11 single choice 3 - What is the purpose of the <head> sec…" at bounding box center [586, 268] width 502 height 513
click at [789, 517] on button "Next" at bounding box center [812, 514] width 51 height 34
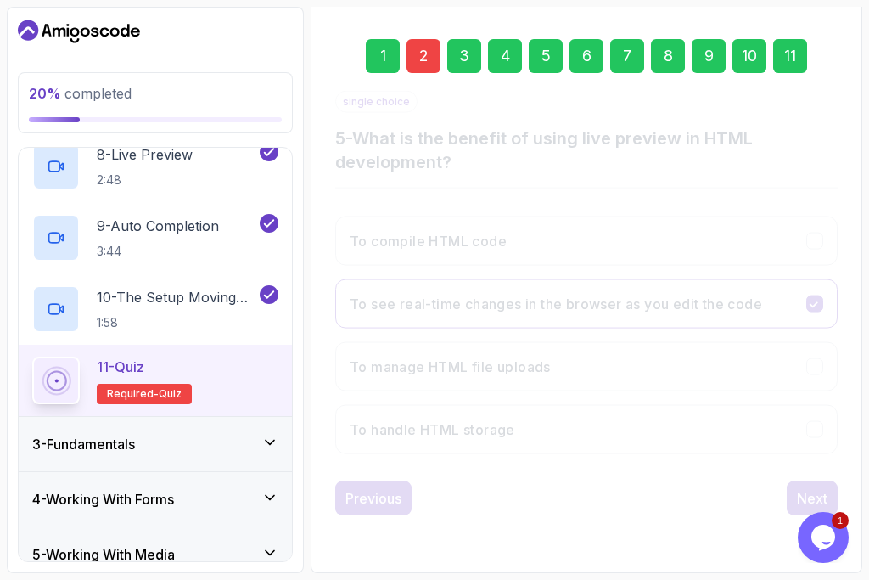
scroll to position [222, 0]
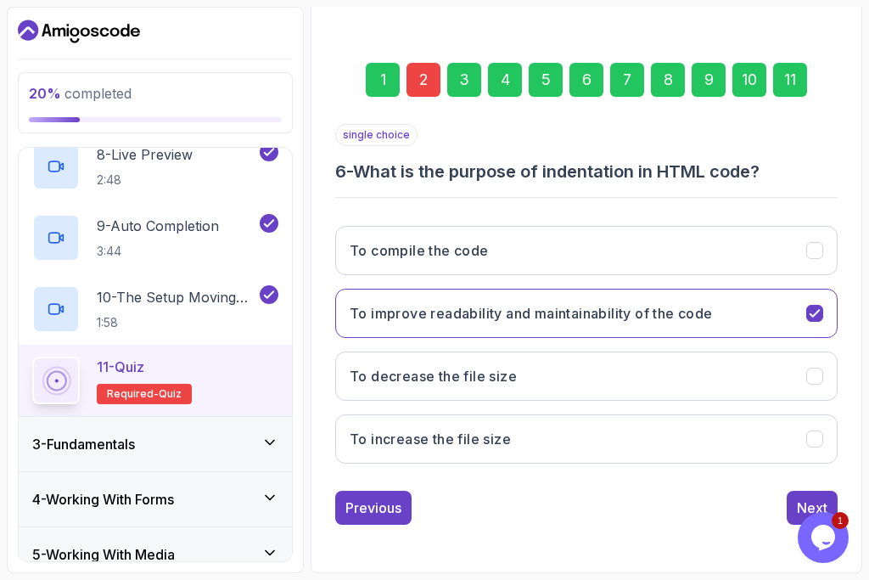
click at [789, 517] on button "Next" at bounding box center [812, 507] width 51 height 34
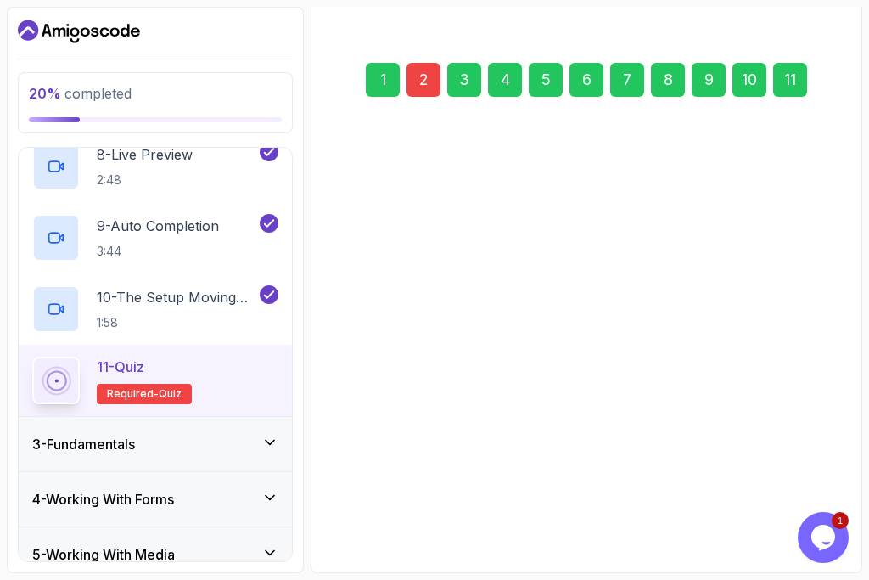
click at [789, 517] on div "1 2 3 4 5 6 7 8 9 10 11 single choice 6 - What is the purpose of indentation in…" at bounding box center [586, 280] width 502 height 489
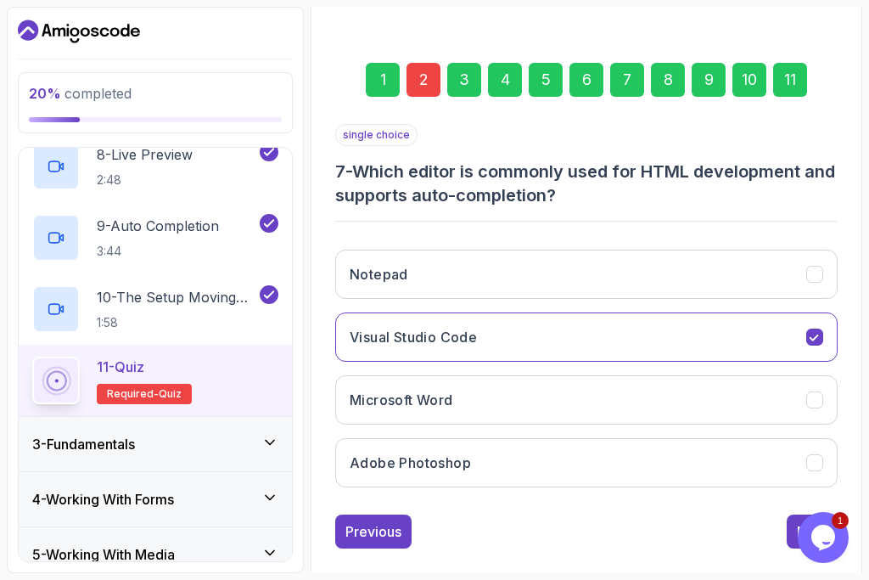
click at [789, 517] on button "Next" at bounding box center [812, 531] width 51 height 34
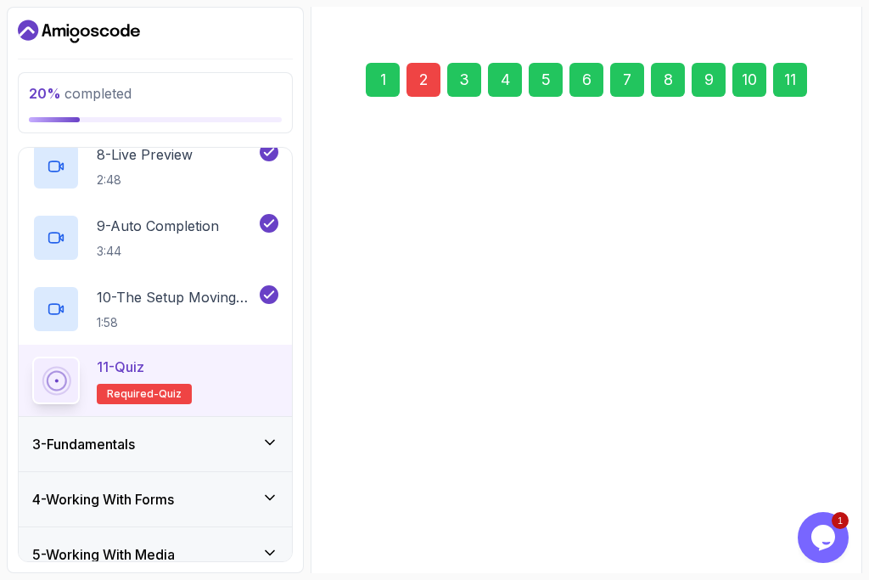
click at [789, 517] on button "Next" at bounding box center [812, 531] width 51 height 34
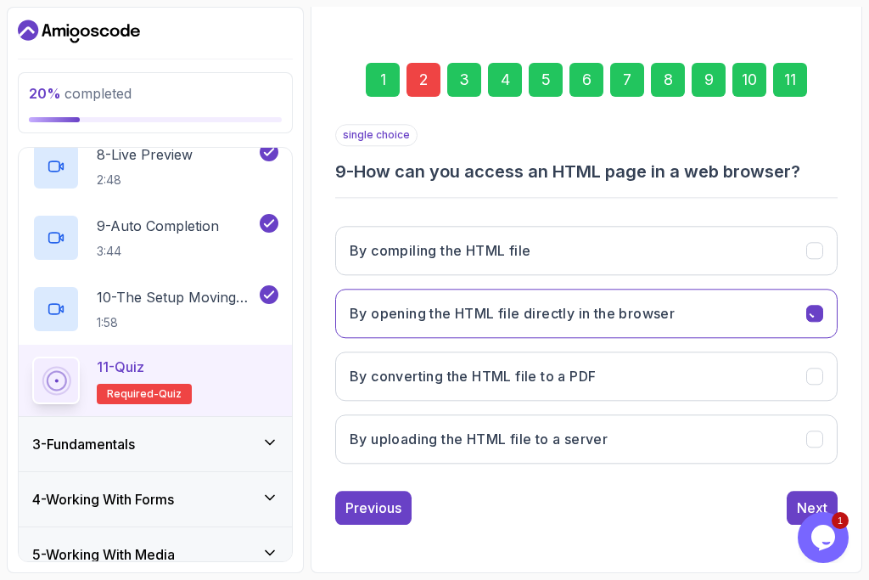
click at [789, 517] on button "Next" at bounding box center [812, 507] width 51 height 34
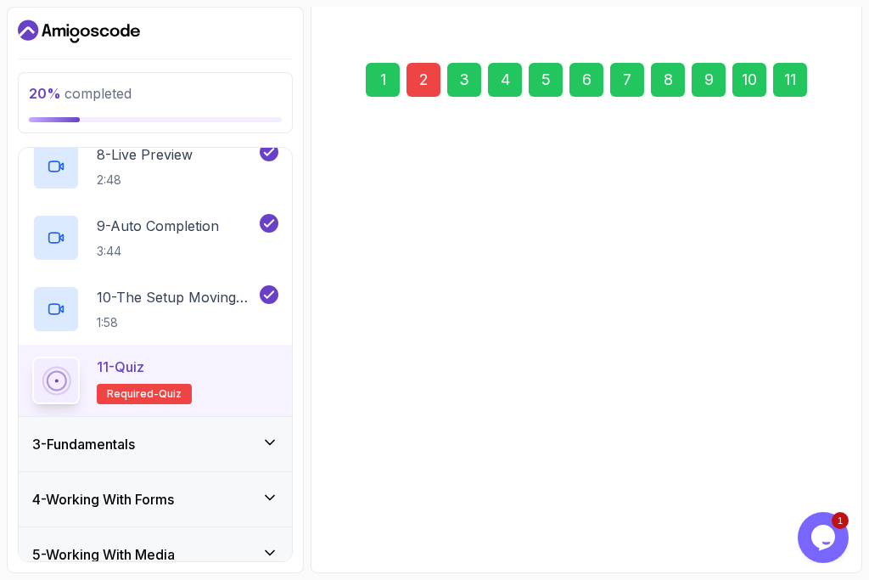
click at [789, 517] on div "1 2 3 4 5 6 7 8 9 10 11 single choice 9 - How can you access an HTML page in a …" at bounding box center [586, 280] width 502 height 489
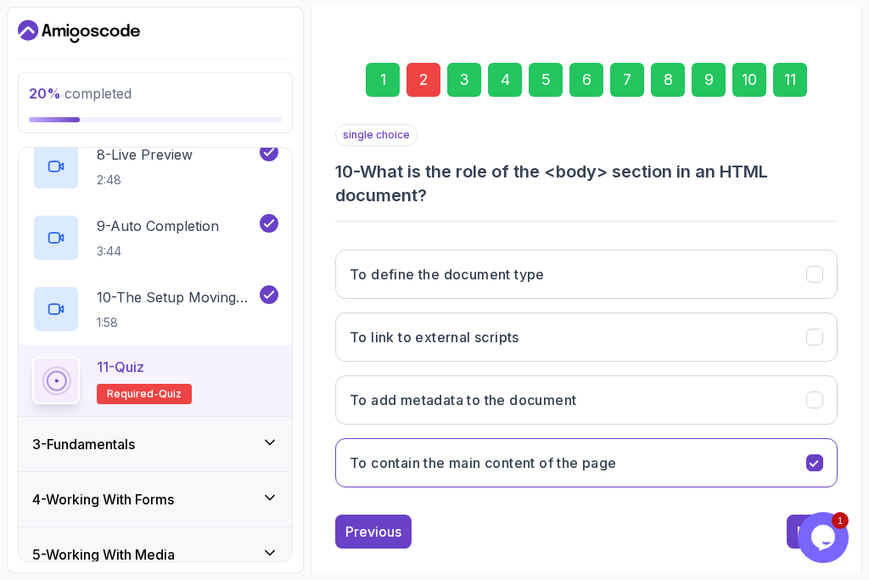
click at [789, 517] on button "Next" at bounding box center [812, 531] width 51 height 34
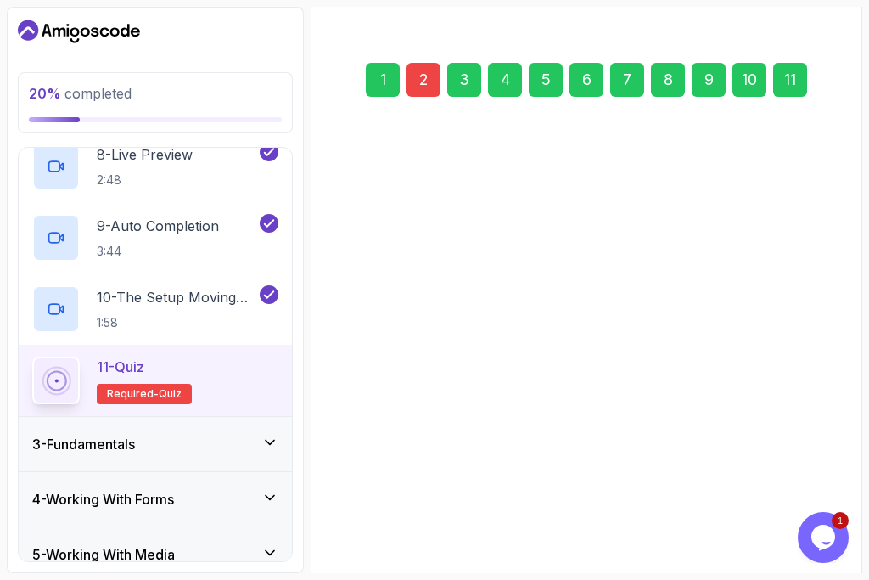
click at [789, 517] on button "Next" at bounding box center [812, 522] width 51 height 34
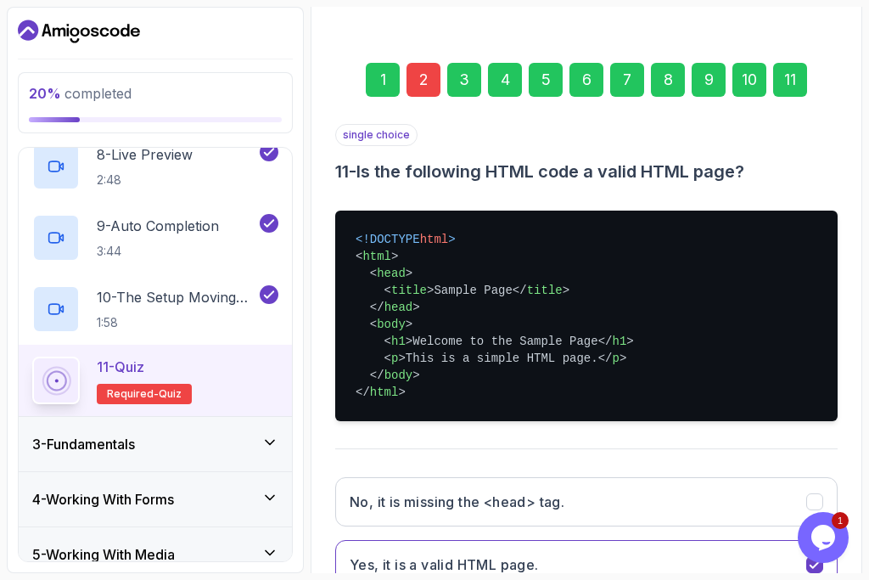
scroll to position [474, 0]
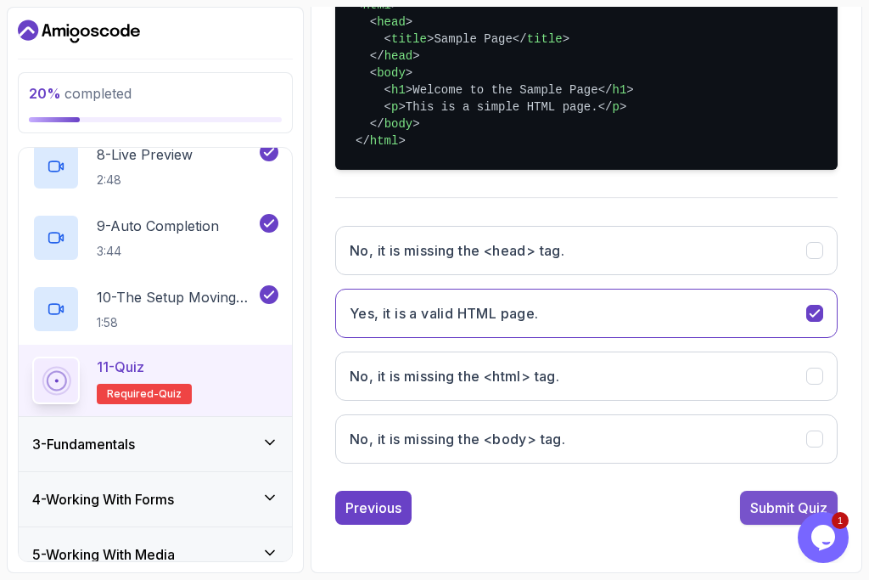
click at [778, 514] on div "Submit Quiz" at bounding box center [788, 507] width 77 height 20
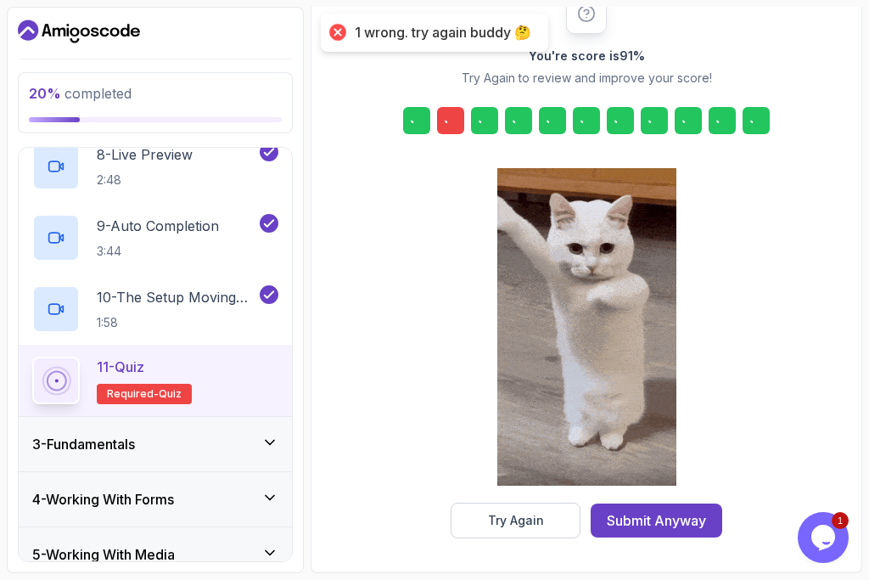
scroll to position [251, 0]
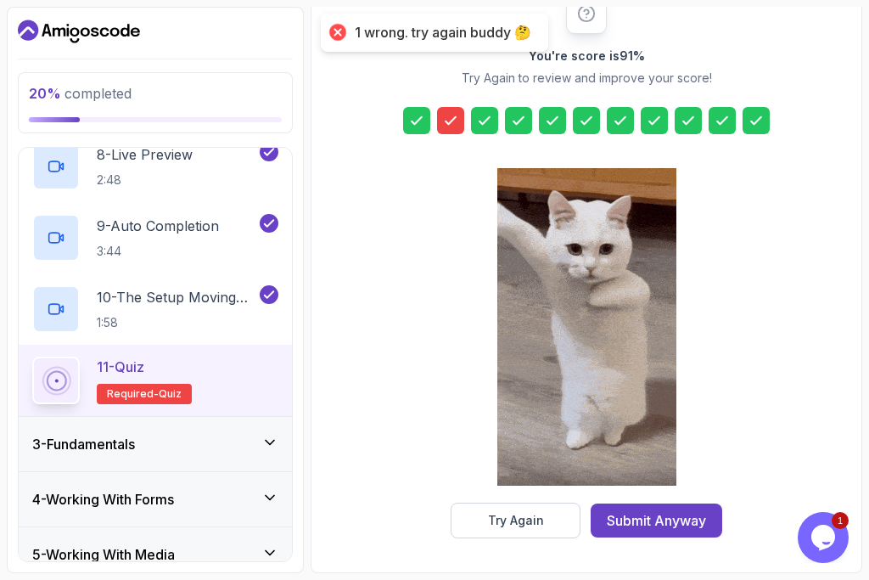
click at [445, 131] on div at bounding box center [450, 120] width 27 height 27
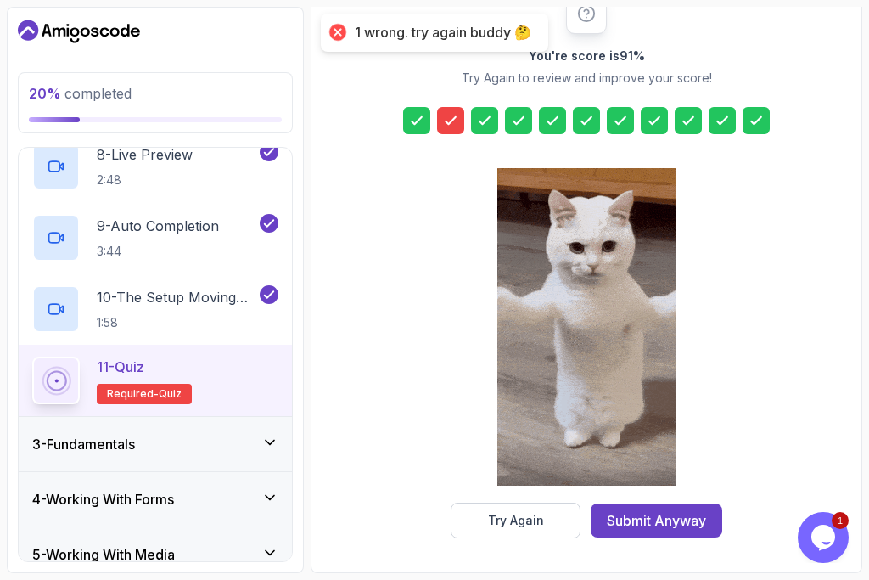
click at [445, 131] on div at bounding box center [450, 120] width 27 height 27
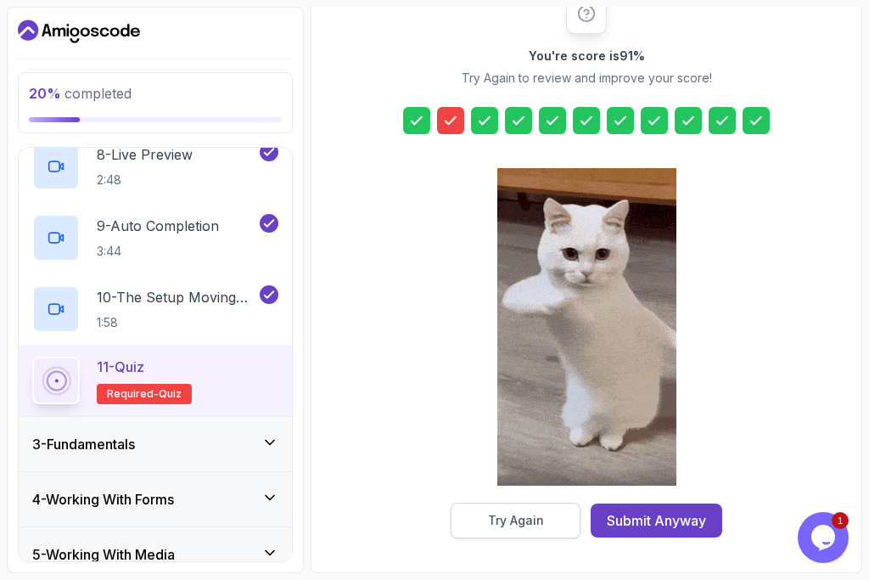
click at [552, 514] on button "Try Again" at bounding box center [516, 520] width 130 height 36
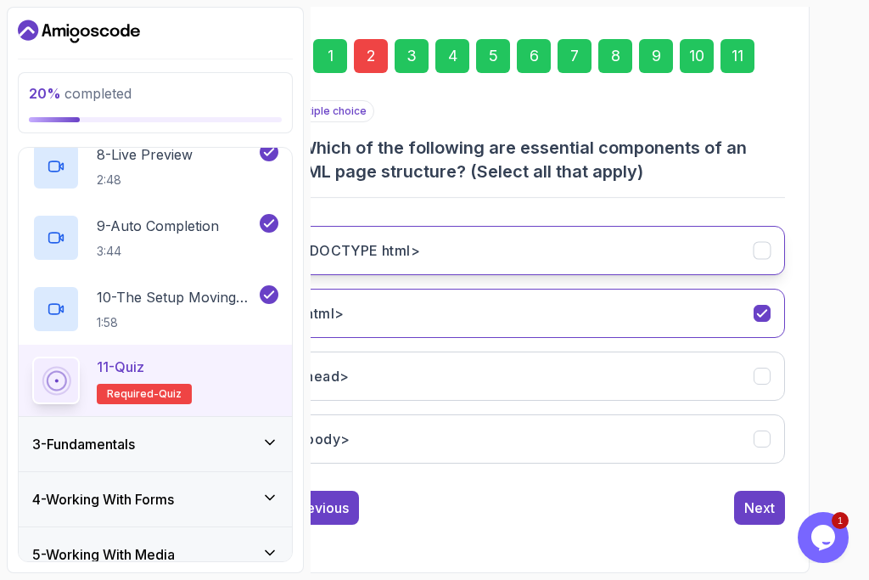
scroll to position [210, 0]
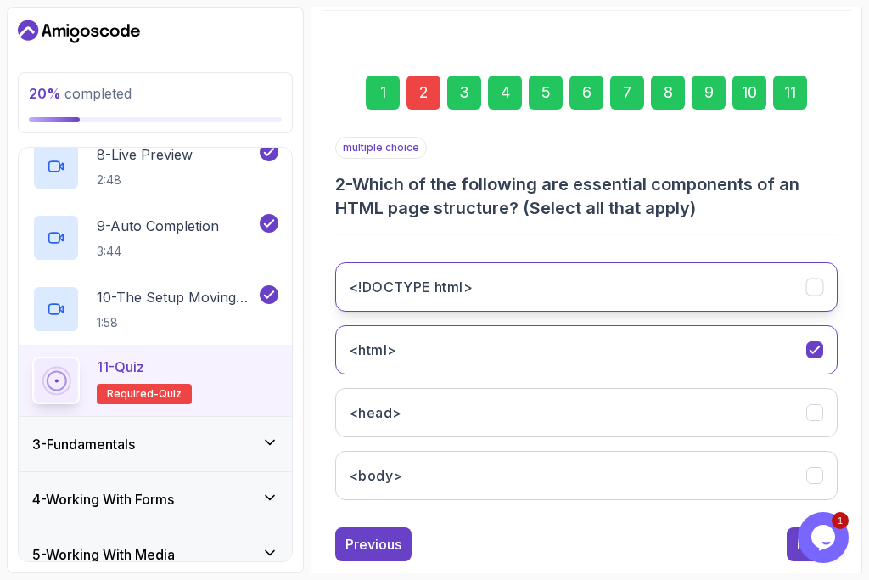
click at [827, 283] on button "<!DOCTYPE html>" at bounding box center [586, 286] width 502 height 49
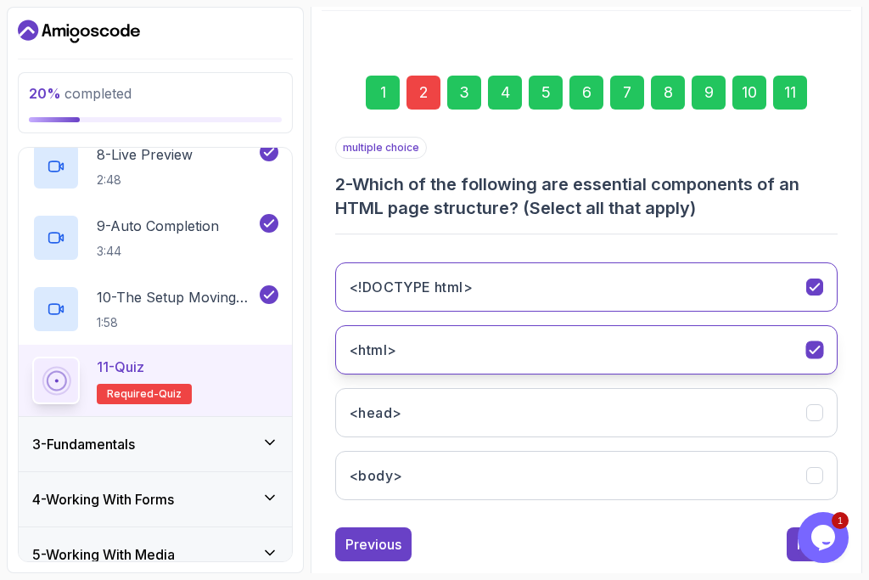
click at [822, 355] on icon "<html>" at bounding box center [815, 350] width 16 height 16
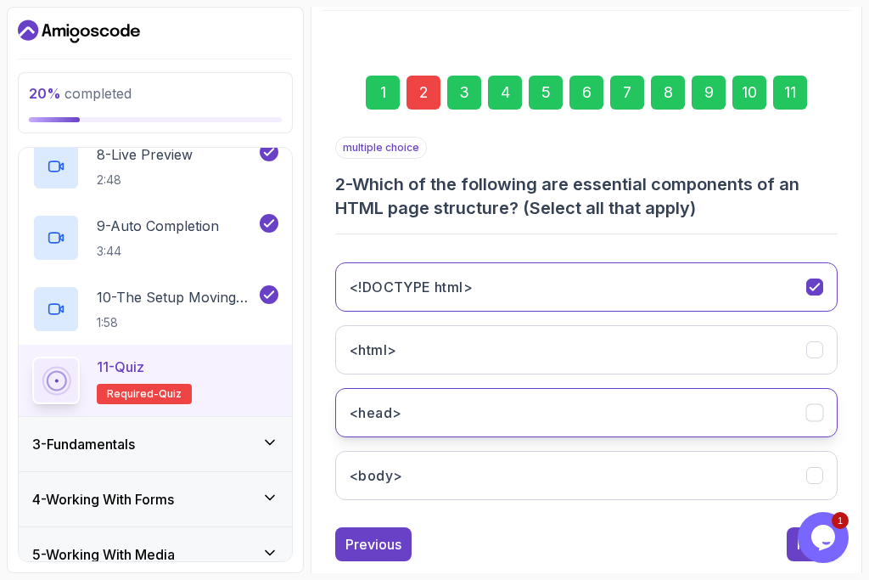
click at [808, 412] on icon "<head>" at bounding box center [815, 413] width 16 height 16
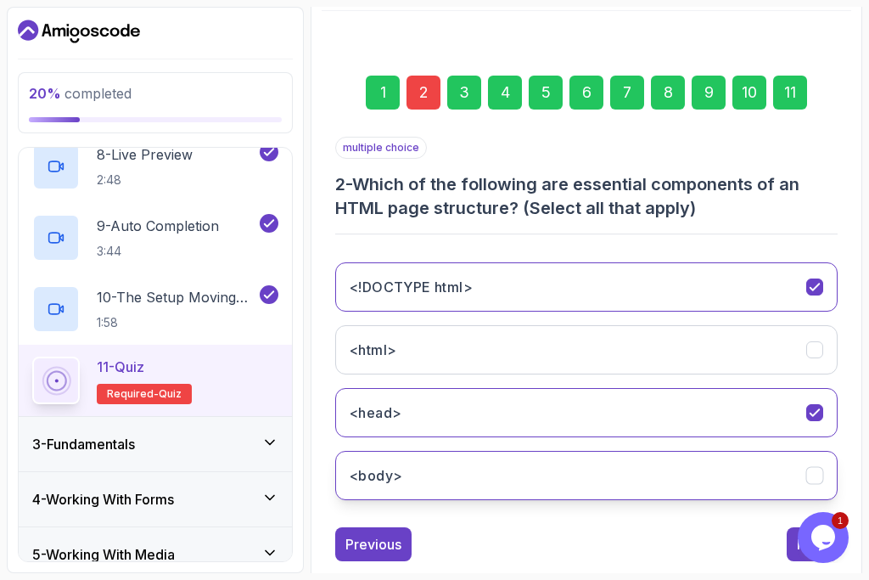
click at [814, 479] on icon "<body>" at bounding box center [814, 475] width 9 height 7
click at [788, 552] on button "Next" at bounding box center [812, 544] width 51 height 34
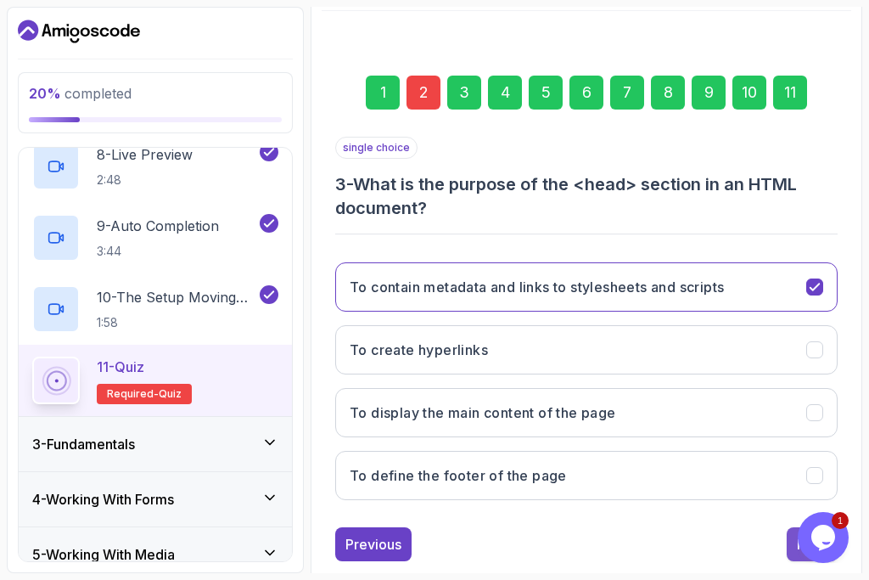
click at [788, 549] on button "Next" at bounding box center [812, 544] width 51 height 34
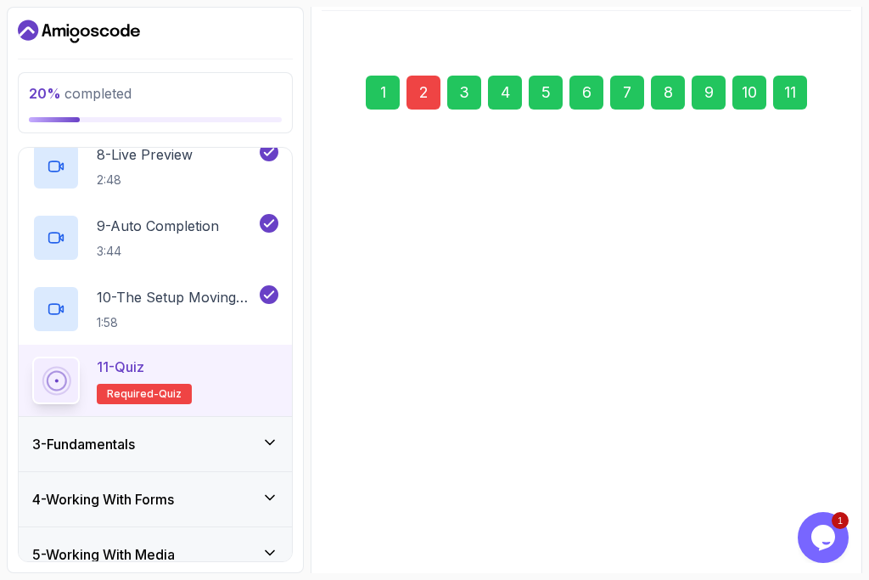
click at [788, 549] on button "Next" at bounding box center [812, 544] width 51 height 34
click at [788, 549] on button "Next" at bounding box center [812, 535] width 51 height 34
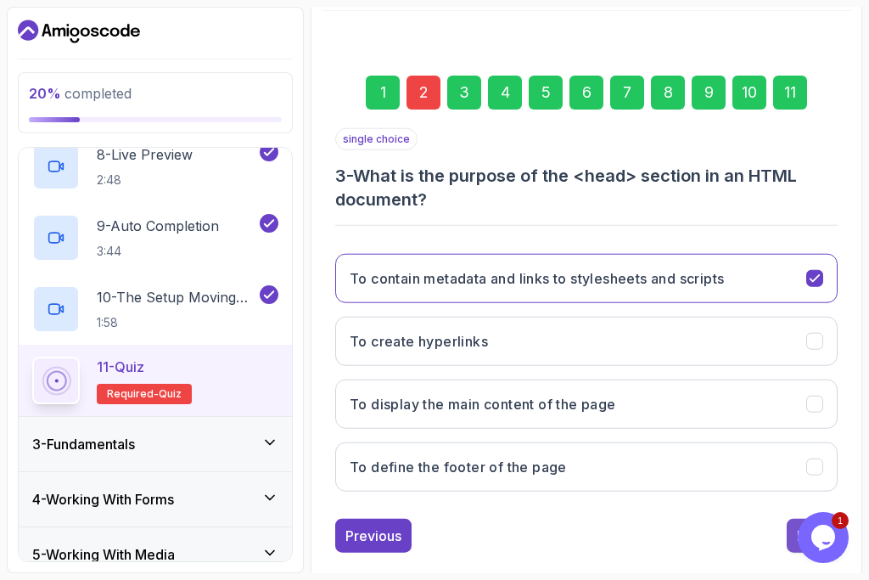
click at [788, 549] on div "1 2 3 4 5 6 7 8 9 10 11 single choice 3 - What is the purpose of the <head> sec…" at bounding box center [587, 305] width 530 height 540
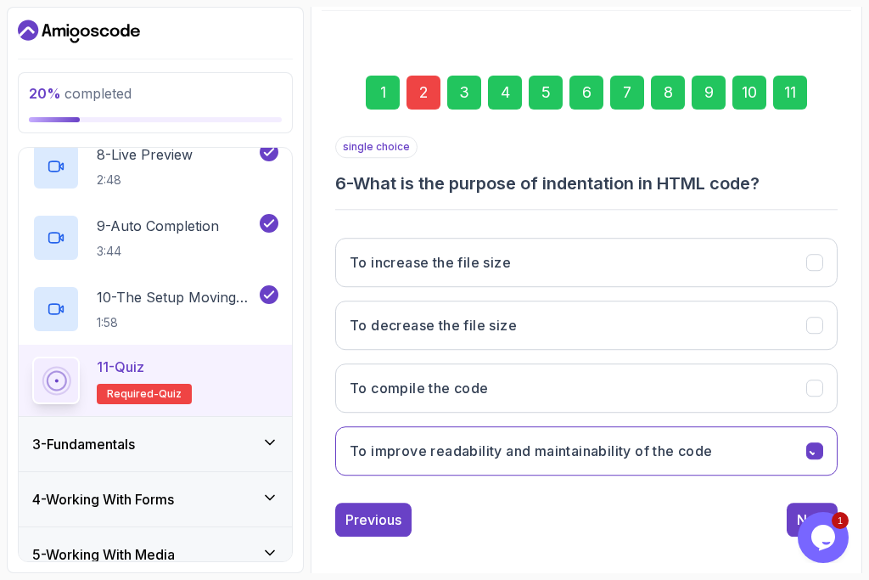
click at [788, 549] on div "1 2 3 4 5 6 7 8 9 10 11 single choice 6 - What is the purpose of indentation in…" at bounding box center [587, 293] width 530 height 516
click at [796, 521] on button "Next" at bounding box center [812, 520] width 51 height 34
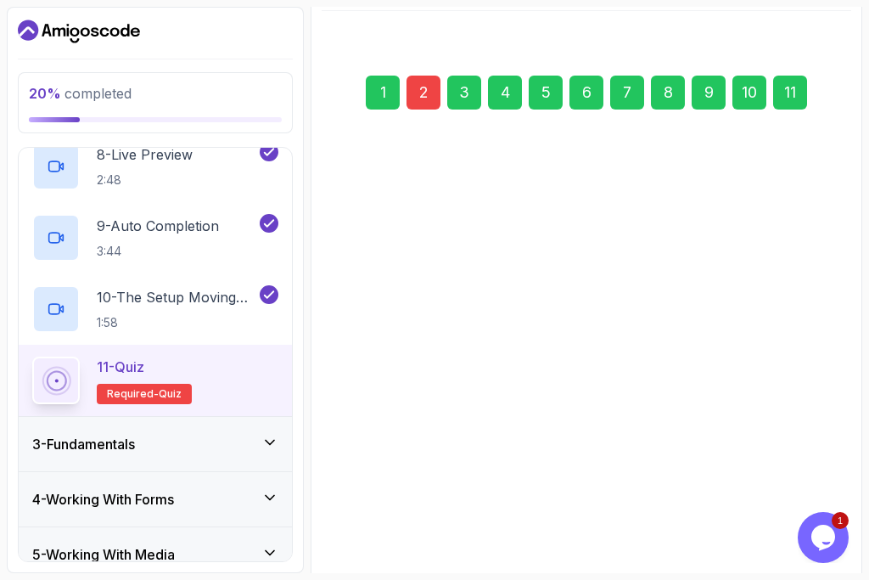
click at [796, 521] on button "Next" at bounding box center [812, 519] width 51 height 34
click at [796, 521] on div "single choice 8 - What is the purpose of the <!DOCTYPE html> declaration? To li…" at bounding box center [586, 336] width 502 height 401
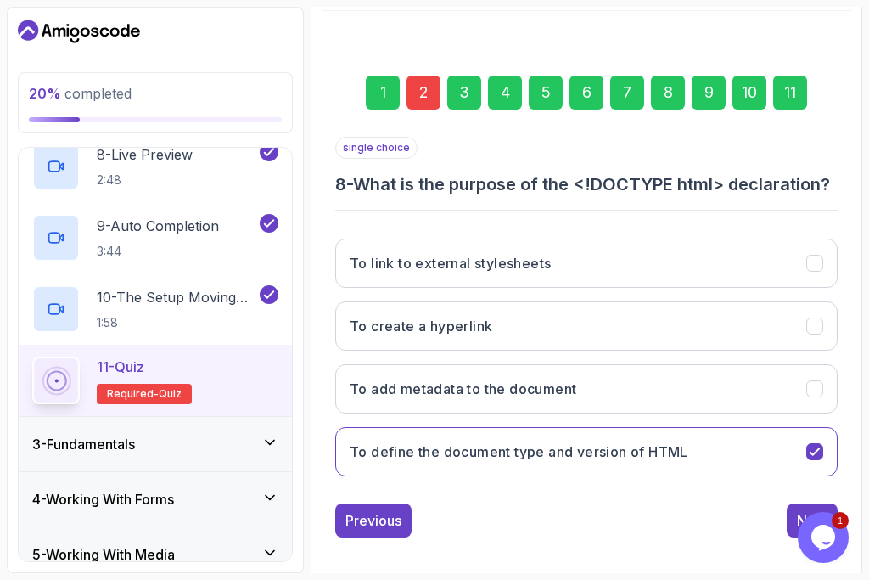
click at [799, 554] on div "1 Opens Chat This icon Opens the chat window." at bounding box center [825, 537] width 54 height 51
click at [795, 537] on button "Next" at bounding box center [812, 520] width 51 height 34
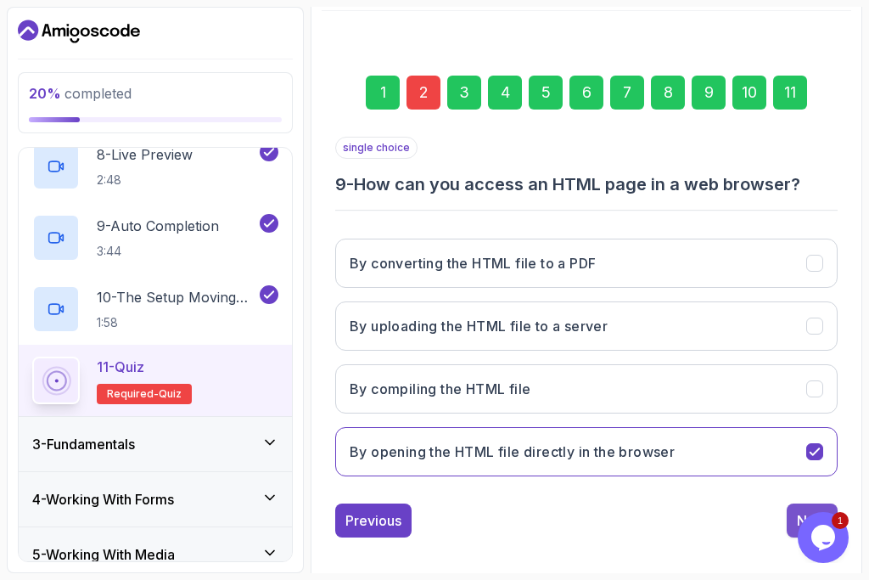
click at [788, 519] on button "Next" at bounding box center [812, 520] width 51 height 34
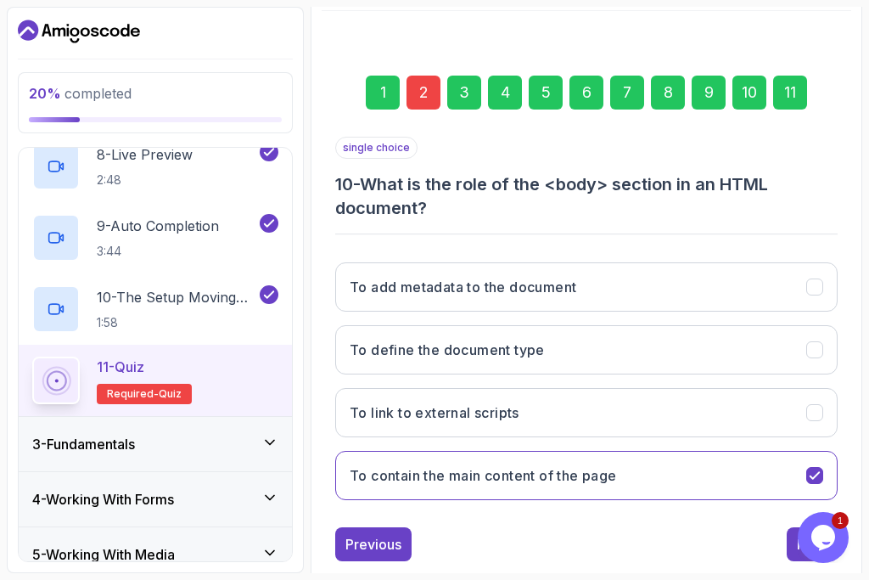
click at [798, 541] on div "1 Opens Chat This icon Opens the chat window." at bounding box center [825, 537] width 54 height 51
click at [790, 531] on button "Next" at bounding box center [812, 544] width 51 height 34
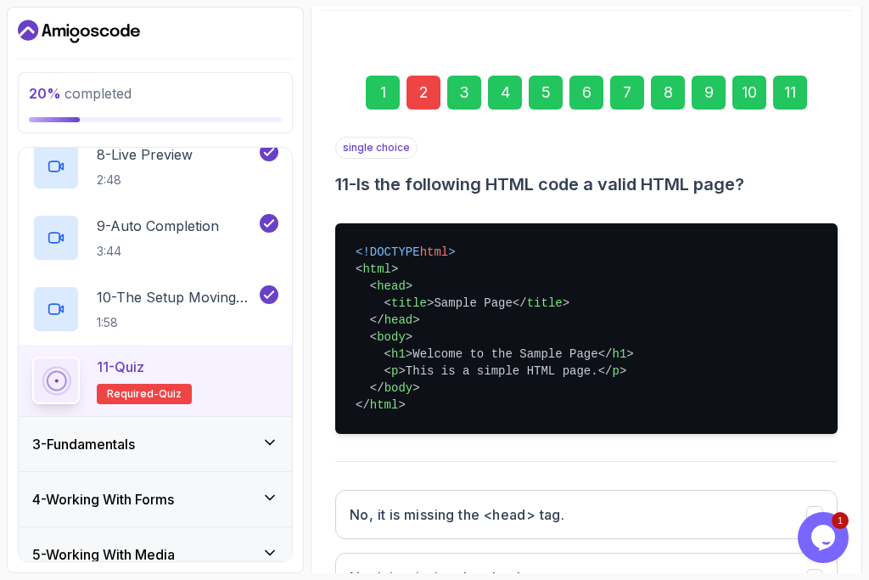
scroll to position [474, 0]
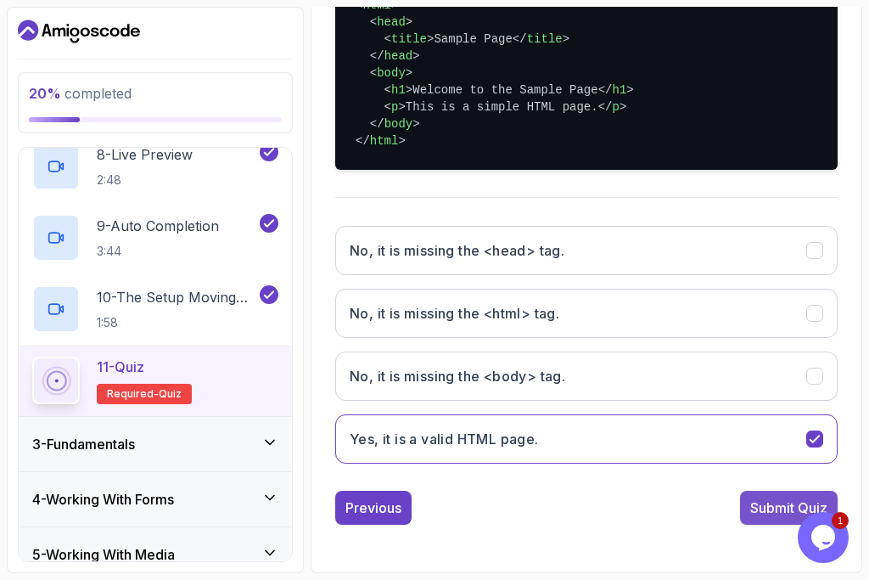
click at [770, 503] on div "Submit Quiz" at bounding box center [788, 507] width 77 height 20
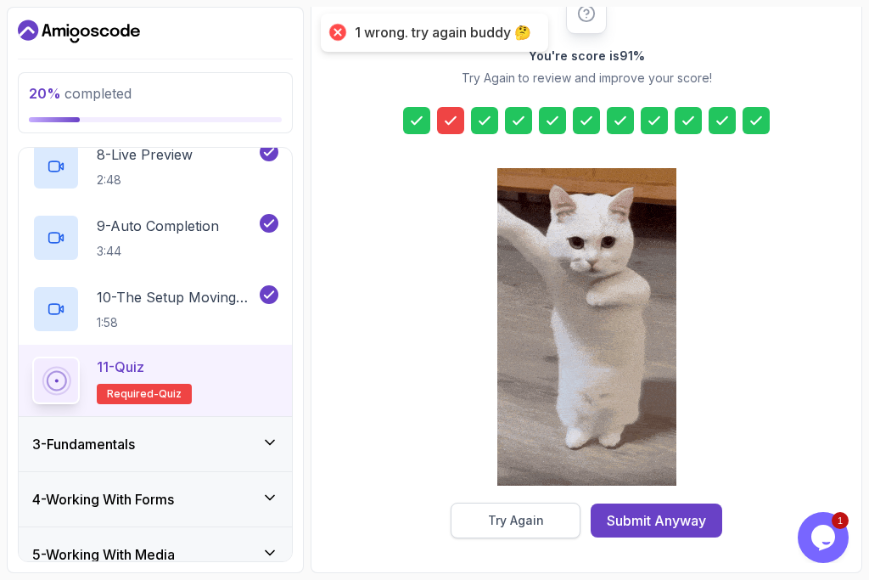
click at [524, 509] on button "Try Again" at bounding box center [516, 520] width 130 height 36
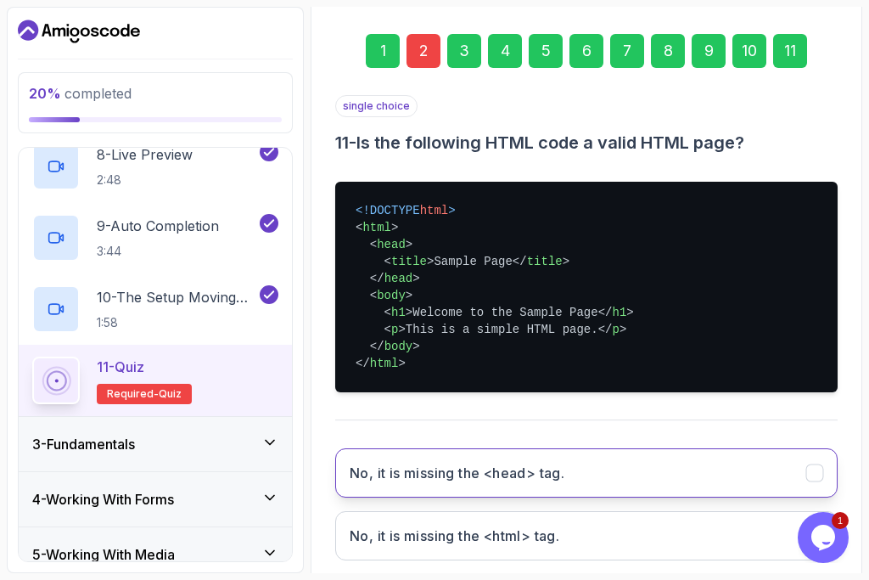
click at [439, 483] on button "No, it is missing the <head> tag." at bounding box center [586, 472] width 502 height 49
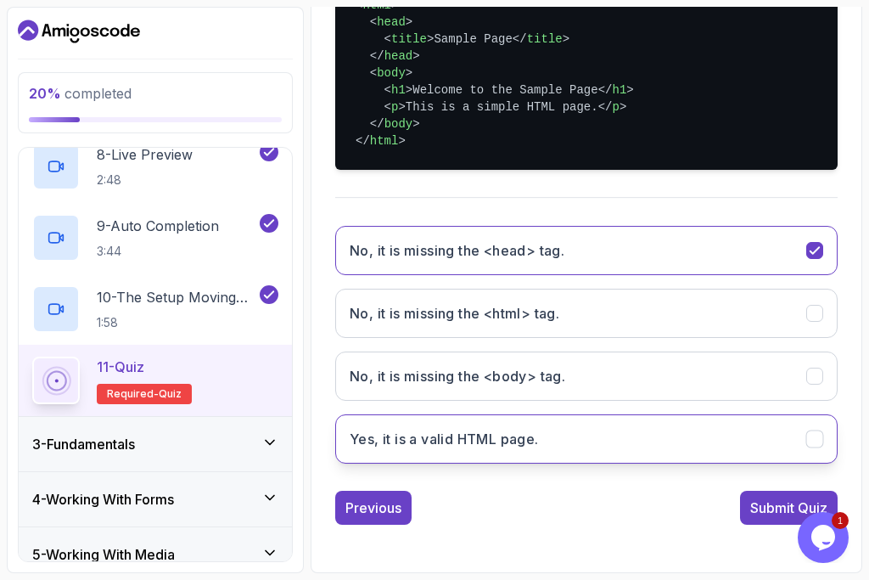
click at [795, 427] on button "Yes, it is a valid HTML page." at bounding box center [586, 438] width 502 height 49
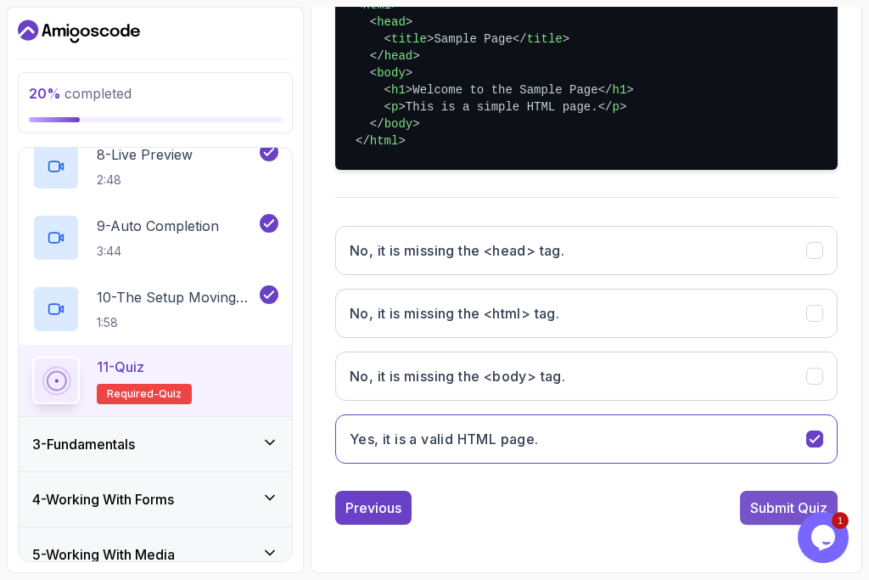
click at [772, 515] on div "Submit Quiz" at bounding box center [788, 507] width 77 height 20
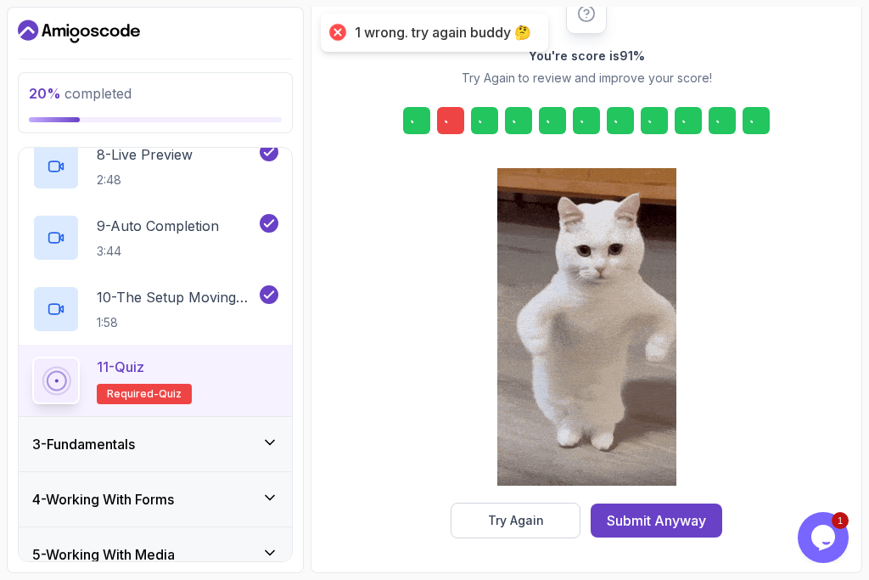
scroll to position [251, 0]
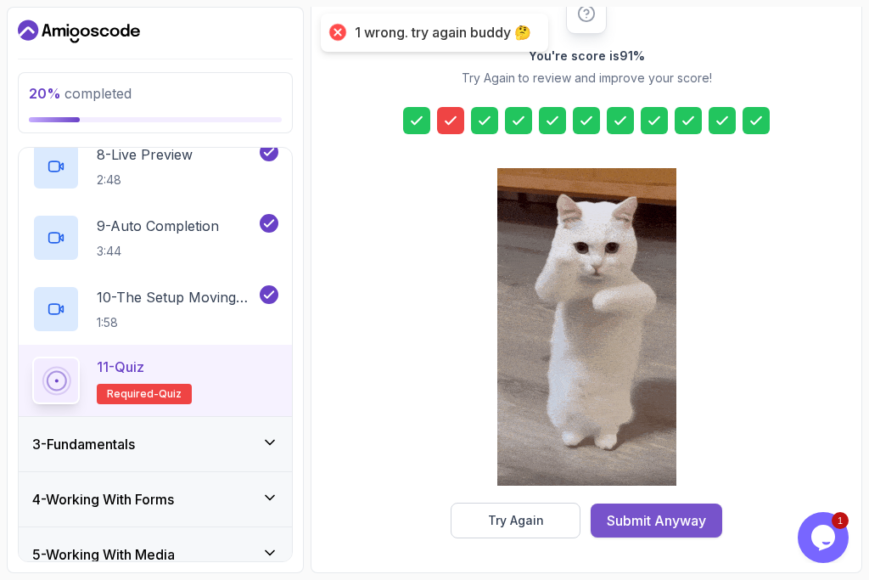
click at [678, 533] on button "Submit Anyway" at bounding box center [657, 520] width 132 height 34
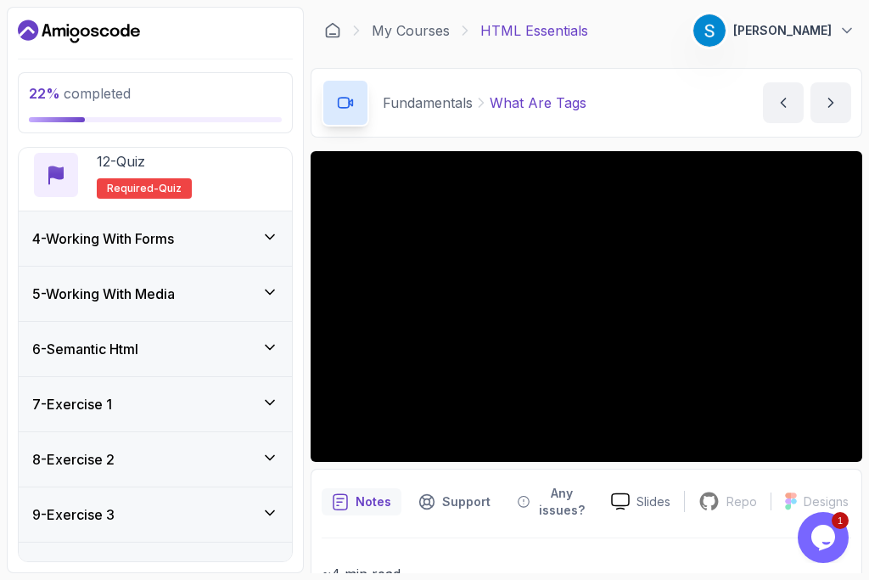
scroll to position [918, 0]
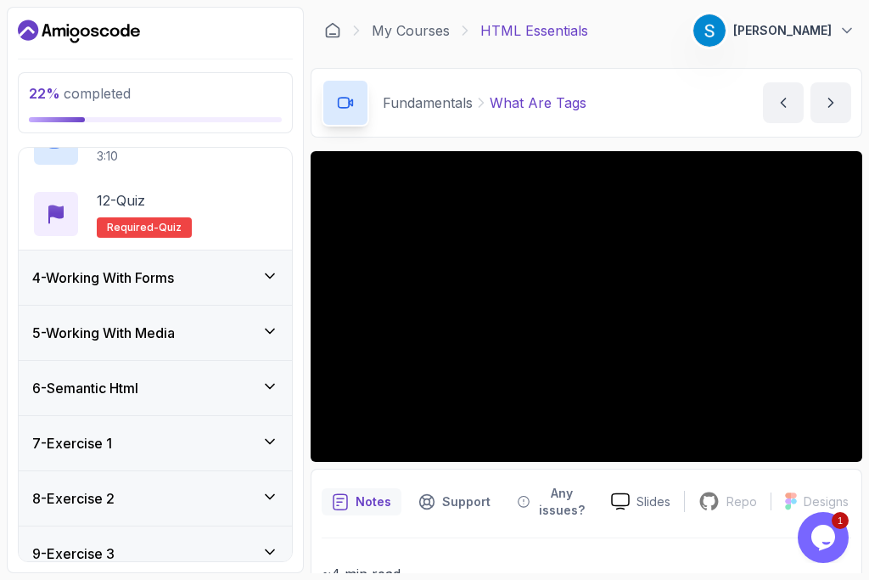
click at [191, 267] on div "4 - Working With Forms" at bounding box center [155, 277] width 273 height 54
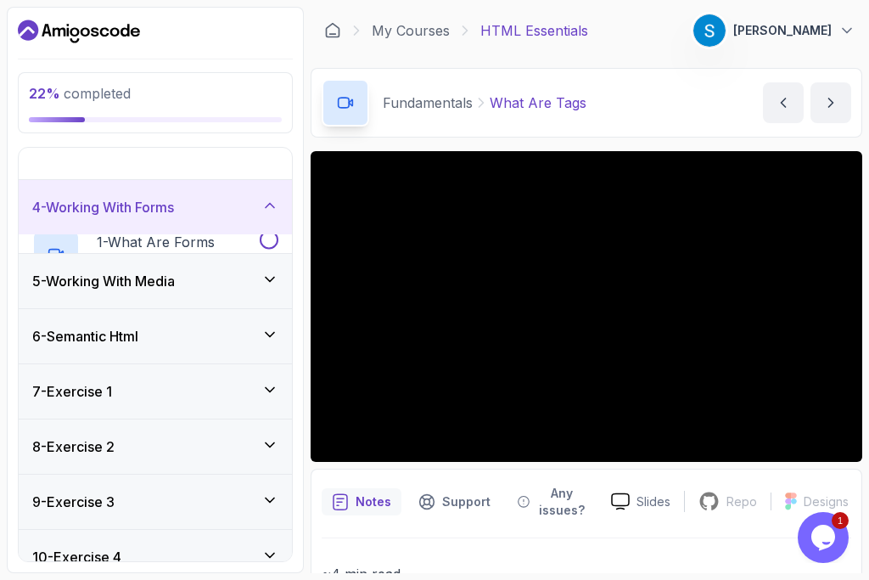
scroll to position [203, 0]
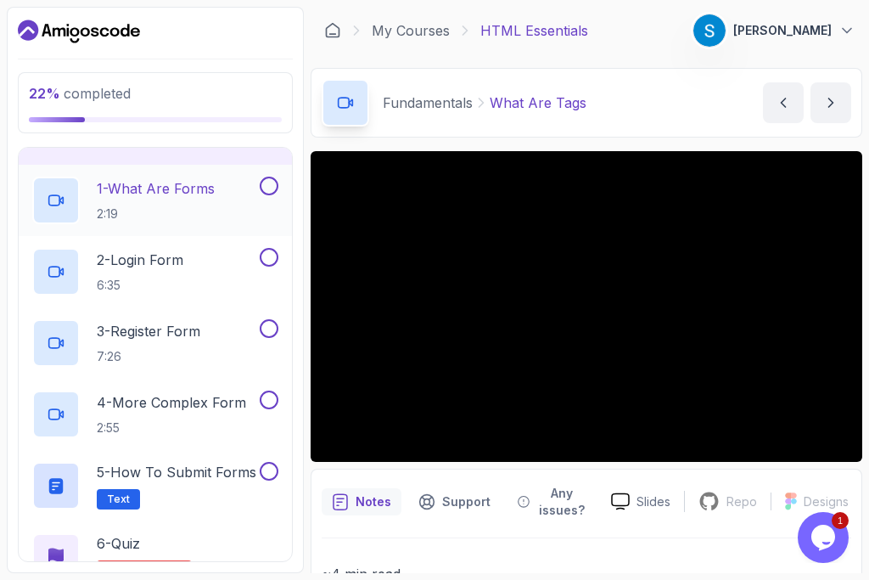
click at [169, 189] on p "1 - What Are Forms" at bounding box center [156, 188] width 118 height 20
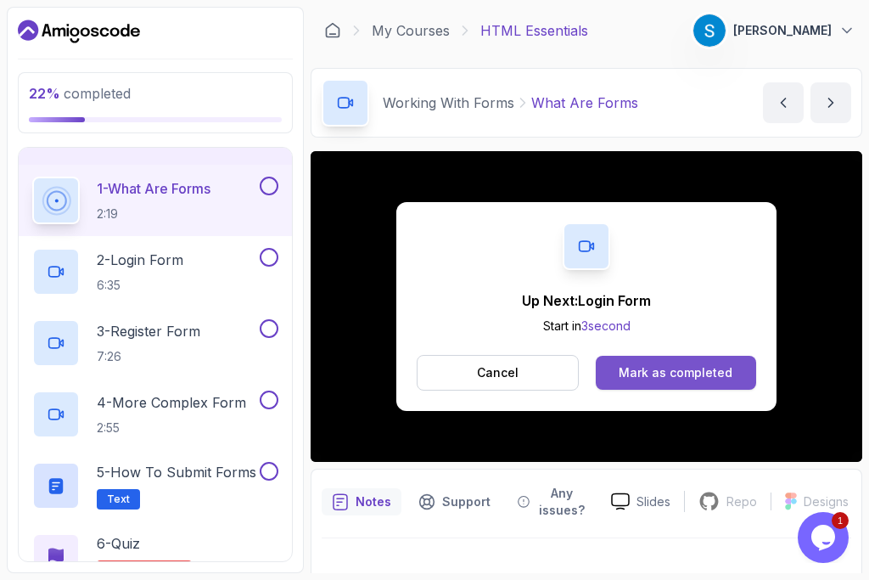
click at [636, 375] on div "Mark as completed" at bounding box center [676, 372] width 114 height 17
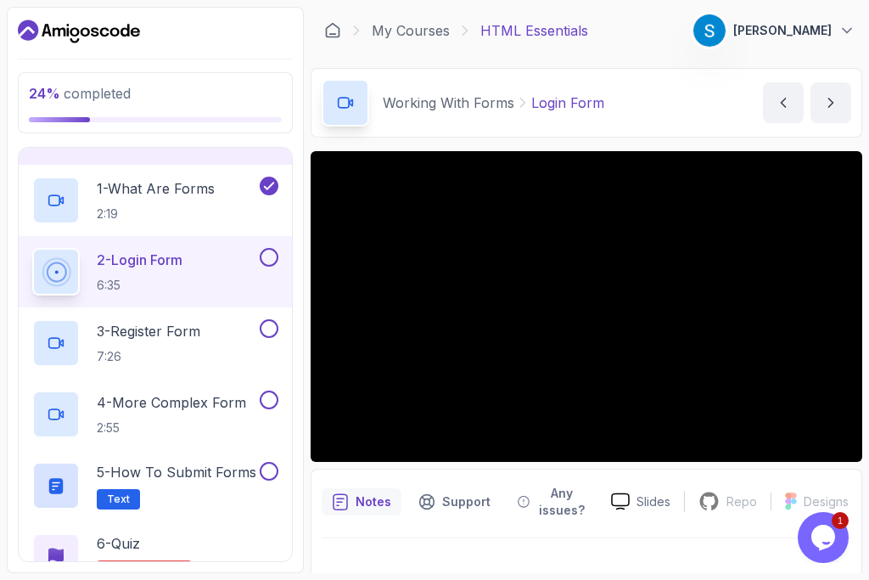
click at [303, 316] on div "24 % completed 1 - Todo 2 - Getting Started 3 - Fundamentals 4 - Working With F…" at bounding box center [155, 290] width 297 height 566
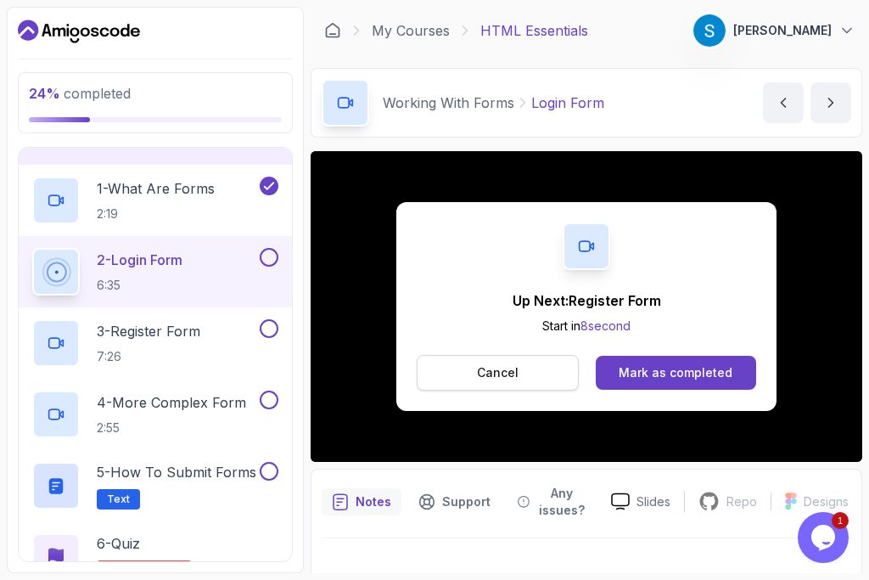
click at [501, 382] on button "Cancel" at bounding box center [498, 373] width 162 height 36
click at [680, 370] on div "Mark as completed" at bounding box center [676, 372] width 114 height 17
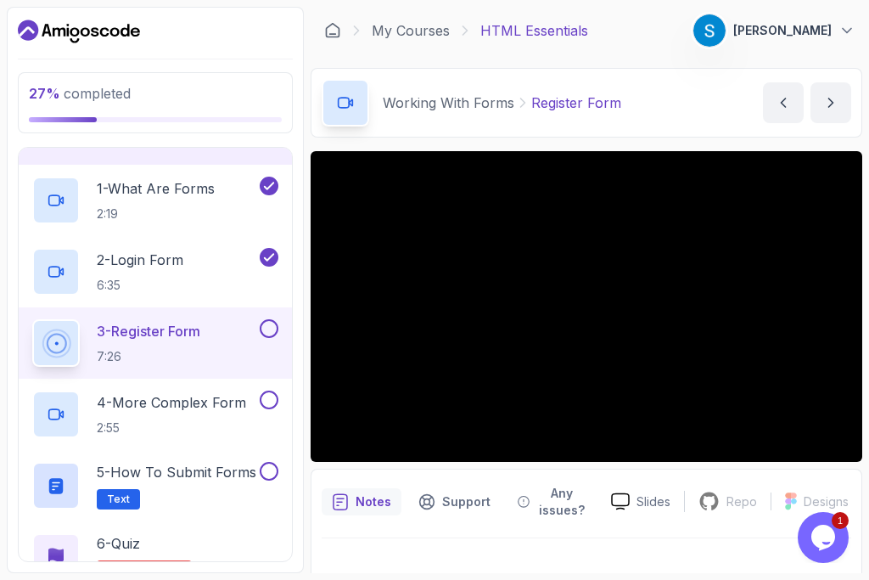
scroll to position [582, 0]
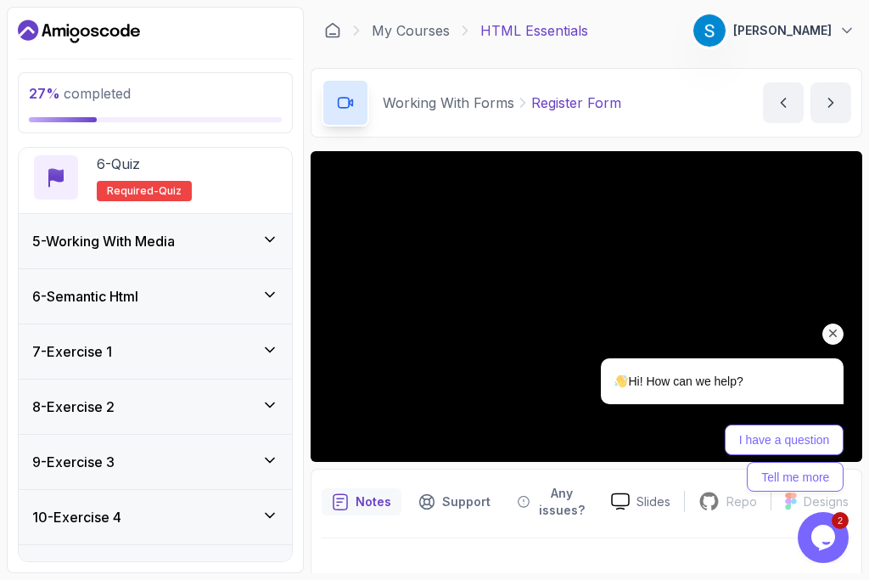
click at [831, 339] on icon "Chat attention grabber" at bounding box center [833, 333] width 15 height 15
